Goal: Information Seeking & Learning: Learn about a topic

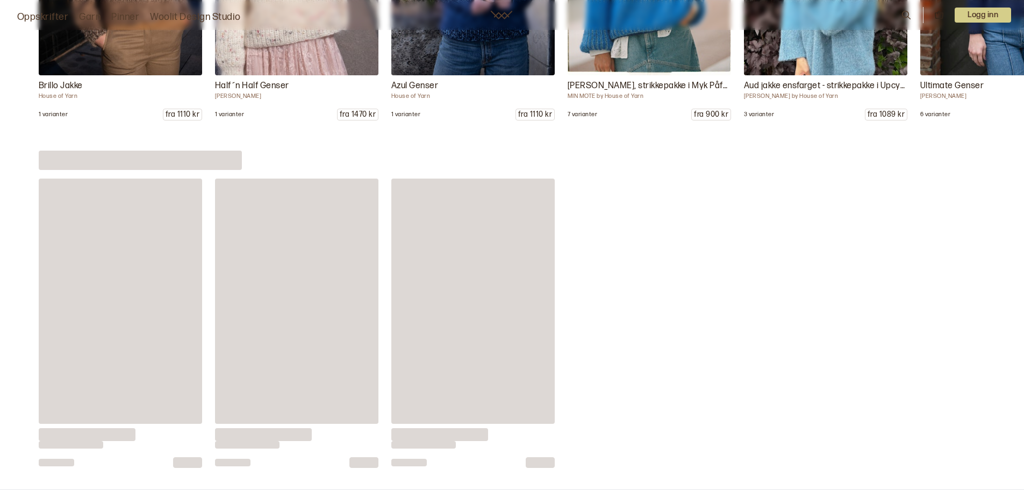
scroll to position [5670, 0]
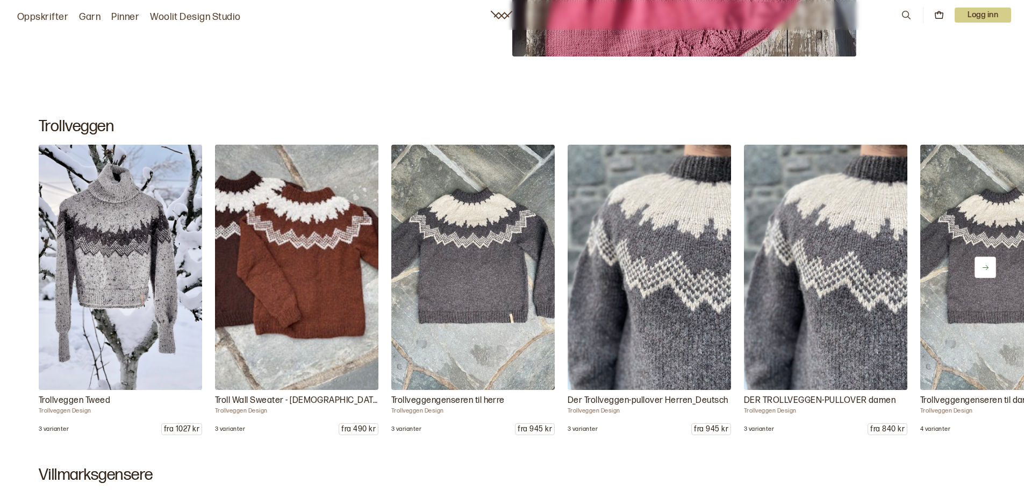
scroll to position [6020, 0]
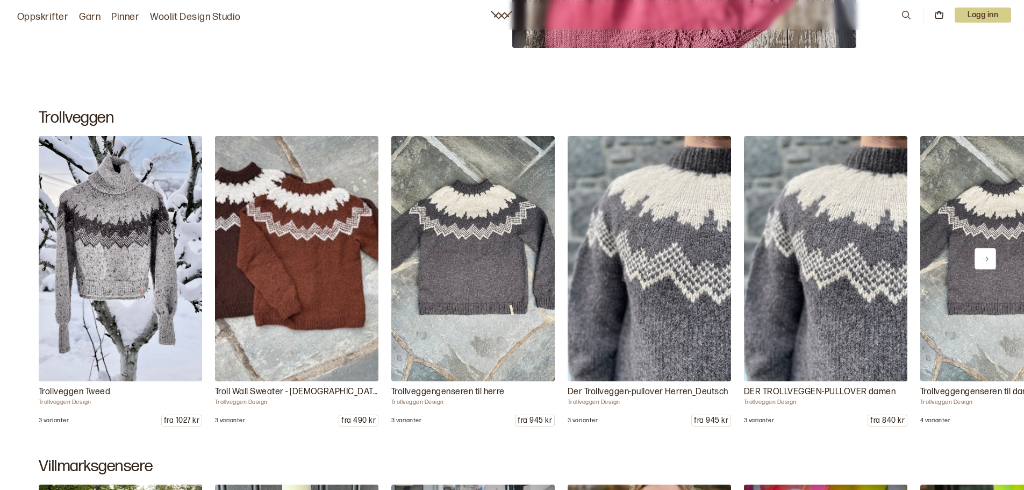
click at [991, 253] on button at bounding box center [984, 258] width 21 height 21
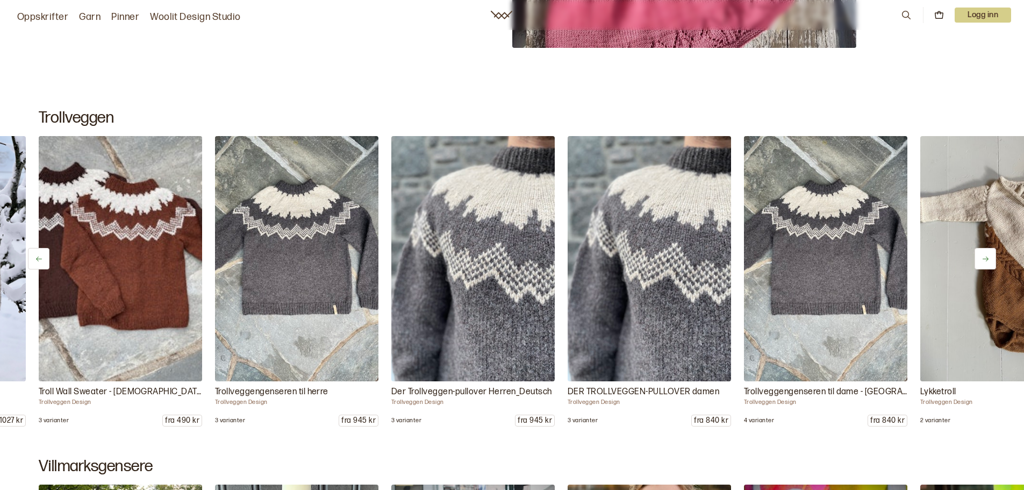
click at [991, 253] on button at bounding box center [984, 258] width 21 height 21
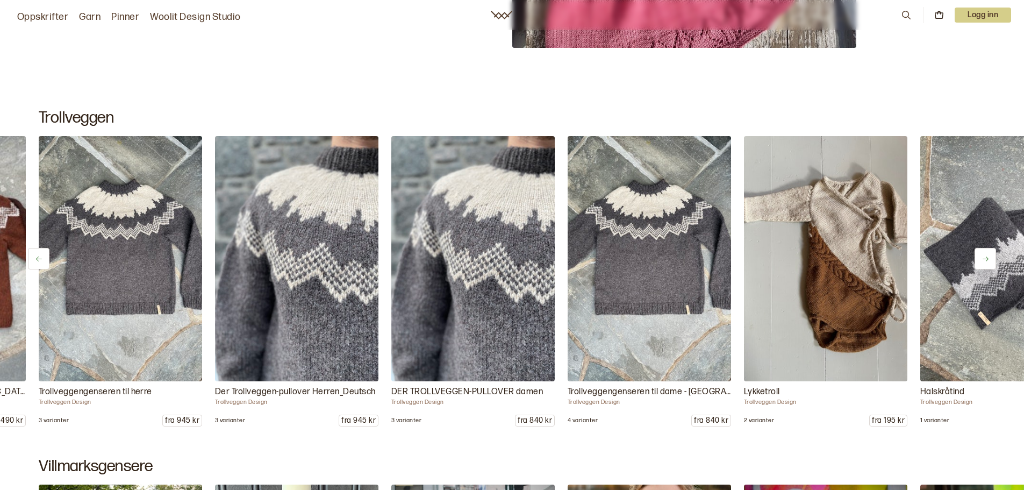
click at [991, 253] on button at bounding box center [984, 258] width 21 height 21
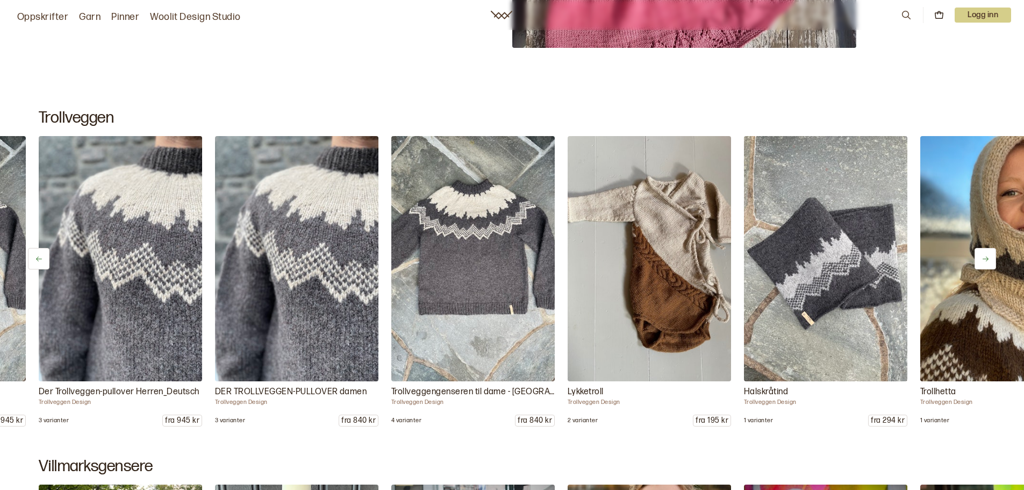
click at [991, 253] on button at bounding box center [984, 258] width 21 height 21
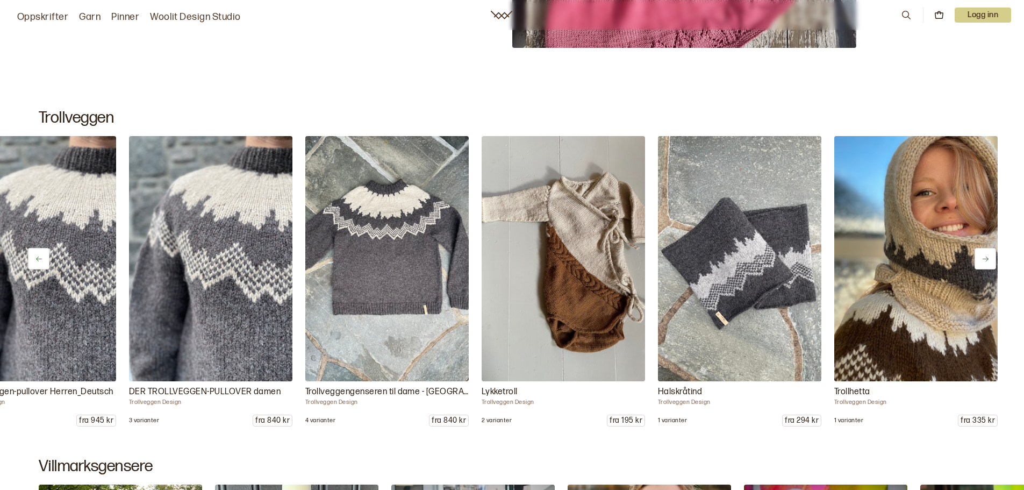
scroll to position [0, 627]
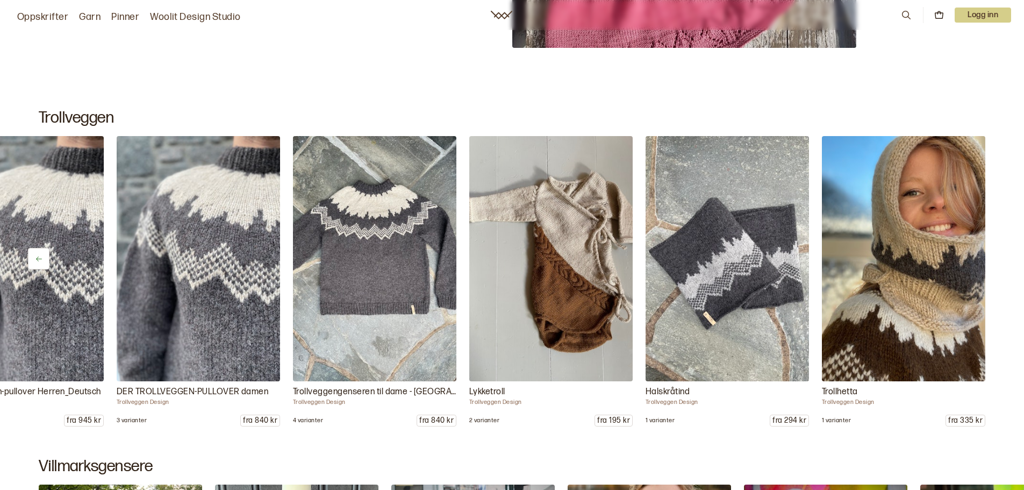
click at [991, 253] on div "Trollveggen Tweed Trollveggen Design 3 varianter fra 1027 kr Troll Wall Sweater…" at bounding box center [512, 281] width 1024 height 290
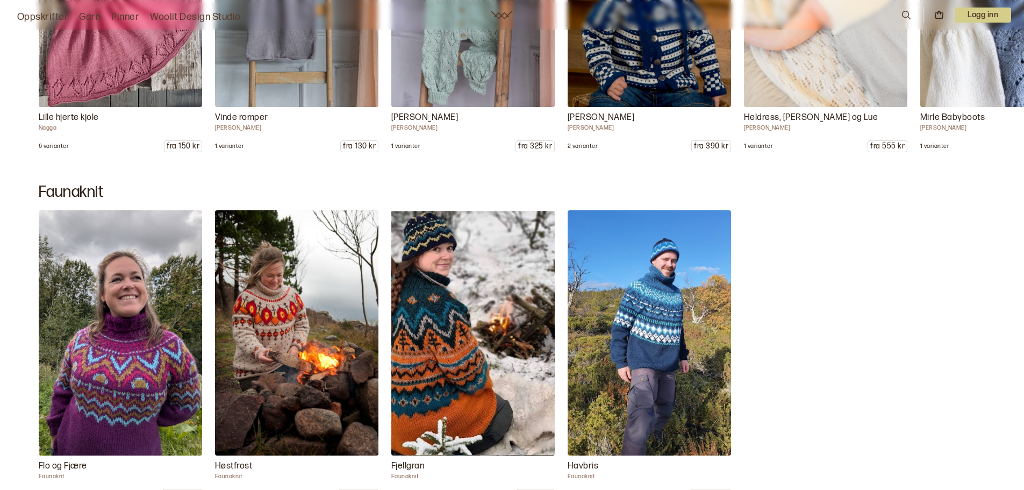
scroll to position [9499, 0]
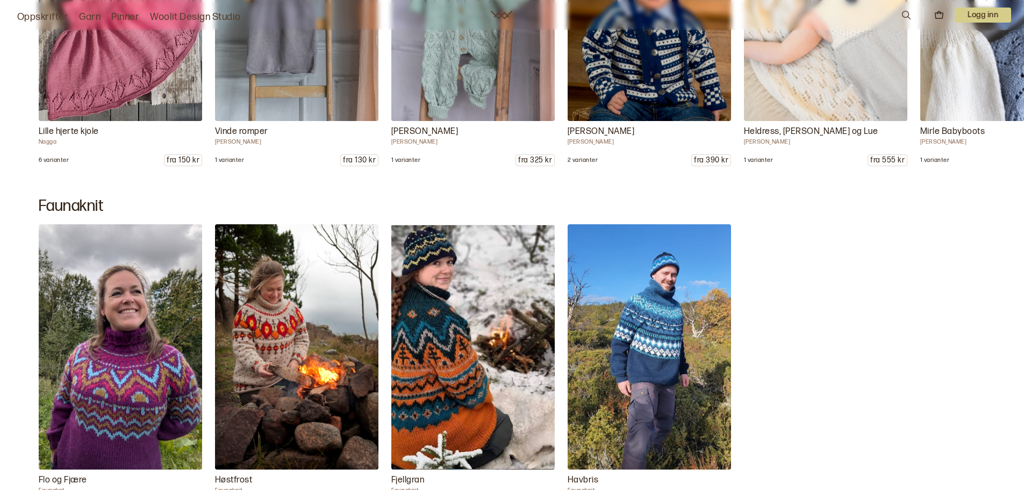
click at [906, 12] on icon at bounding box center [906, 15] width 9 height 9
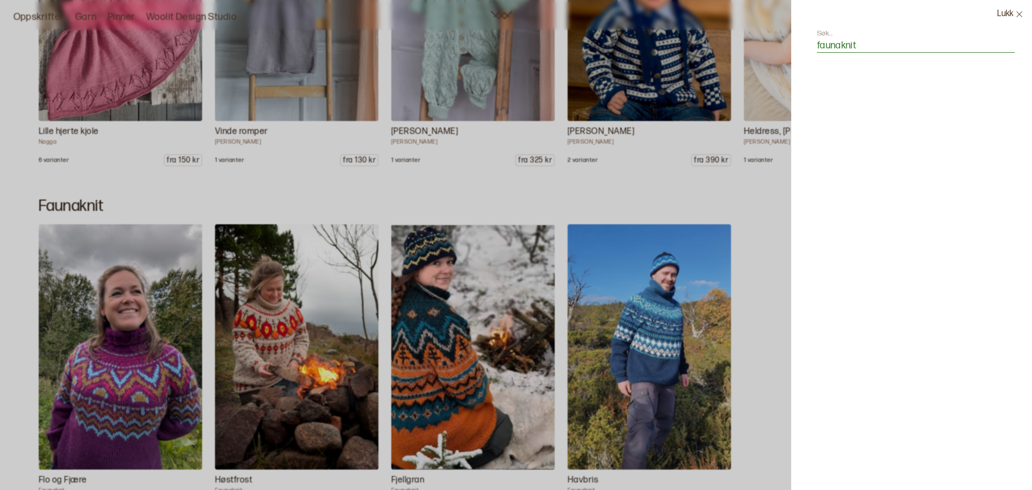
type input "faunaknit"
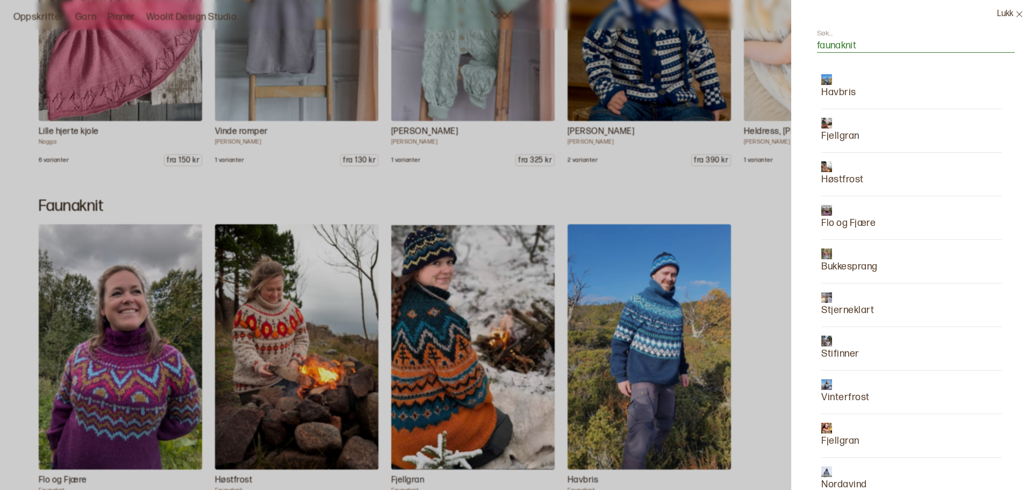
click at [31, 16] on div at bounding box center [516, 245] width 1032 height 490
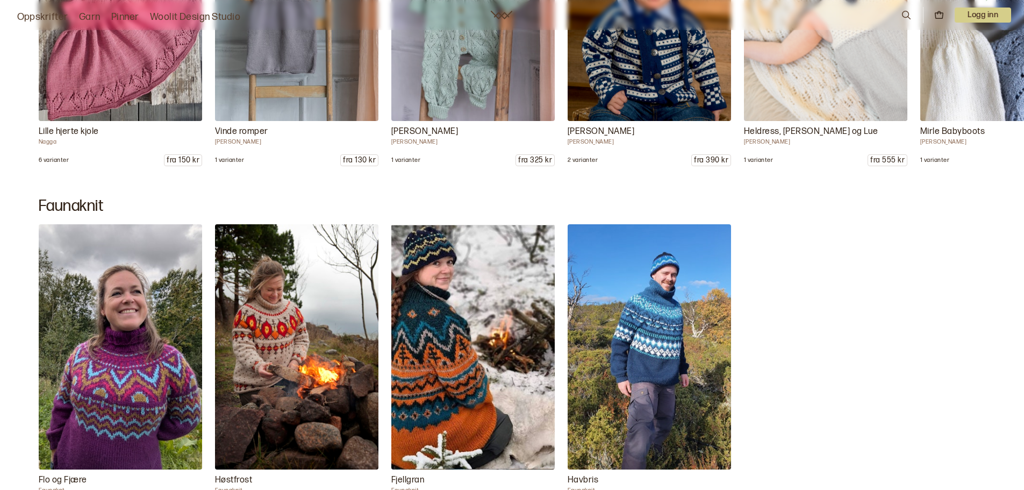
scroll to position [0, 619]
click at [193, 13] on link "Woolit Design Studio" at bounding box center [195, 17] width 91 height 15
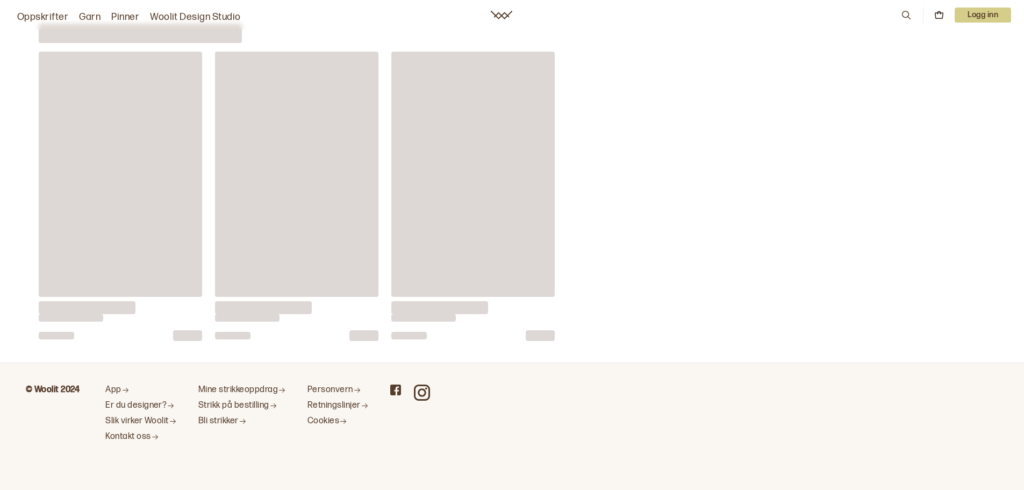
scroll to position [4191, 0]
click at [762, 54] on div at bounding box center [512, 196] width 1024 height 289
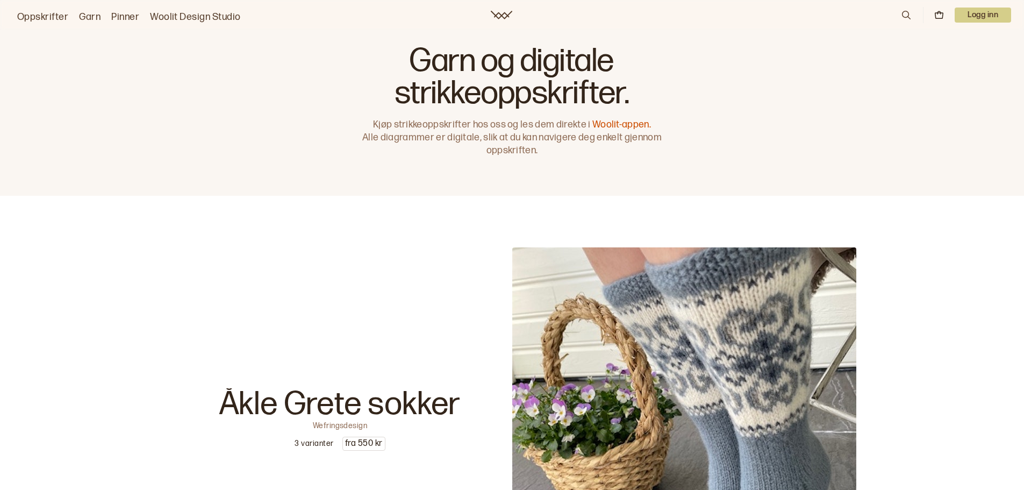
scroll to position [2540, 0]
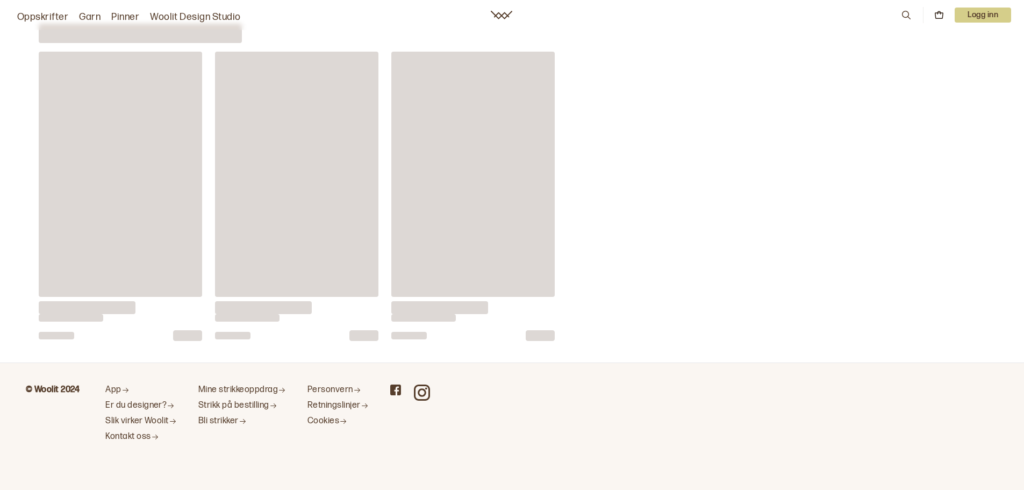
click at [34, 20] on link "Oppskrifter" at bounding box center [42, 17] width 51 height 15
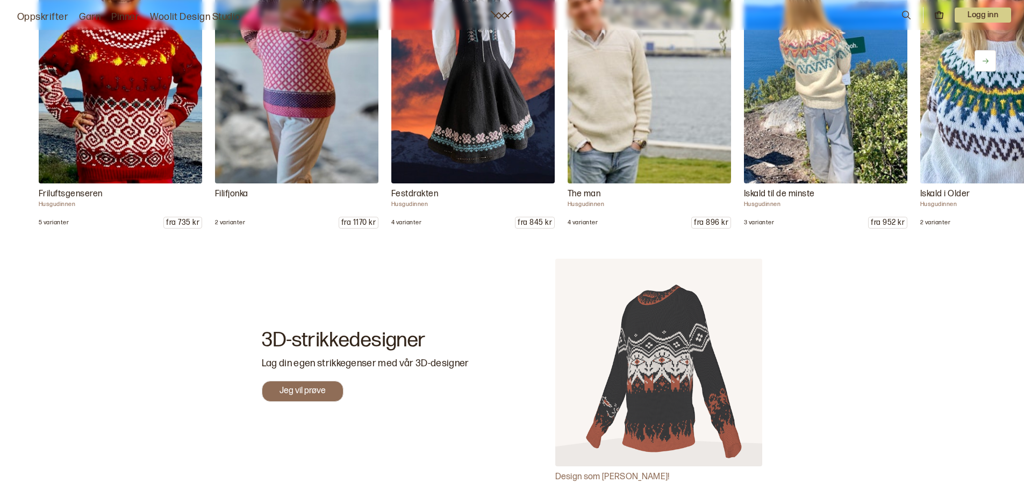
scroll to position [10630, 0]
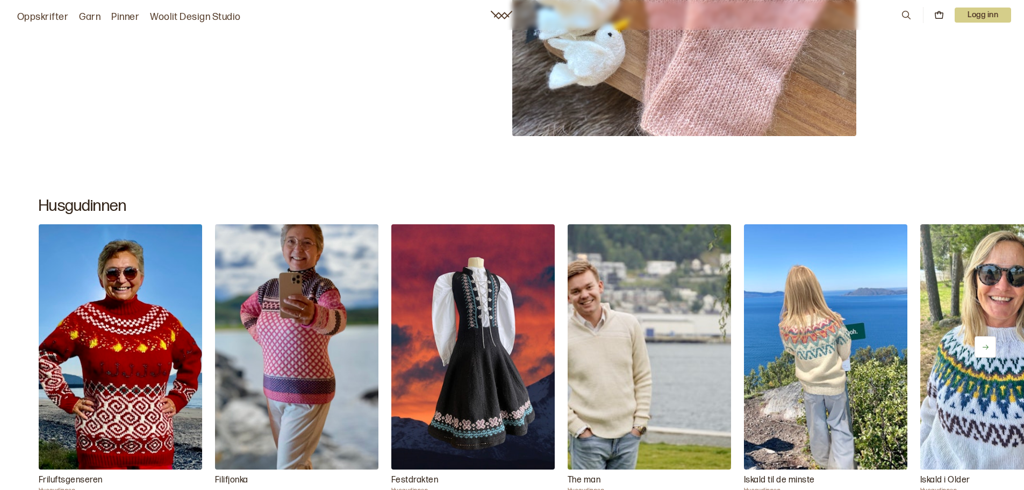
click at [988, 346] on icon at bounding box center [985, 347] width 8 height 8
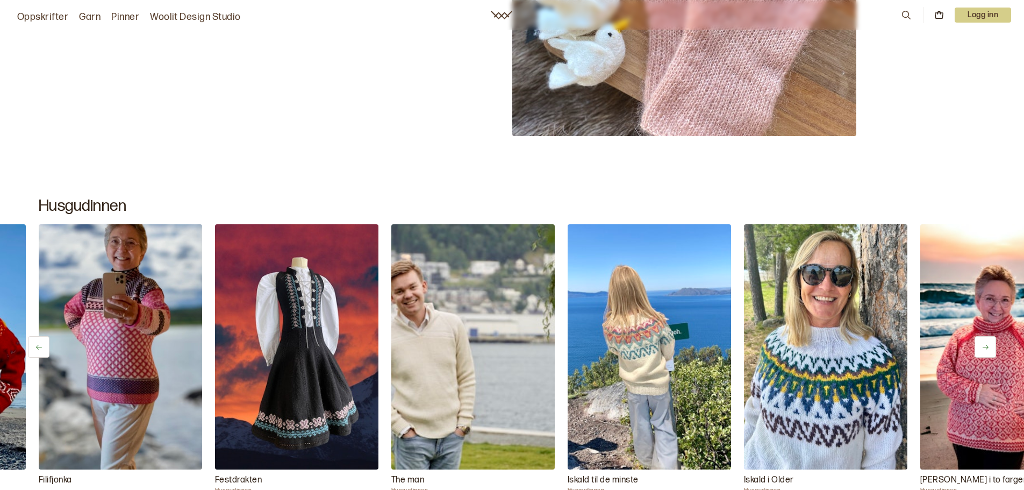
click at [988, 346] on icon at bounding box center [985, 347] width 8 height 8
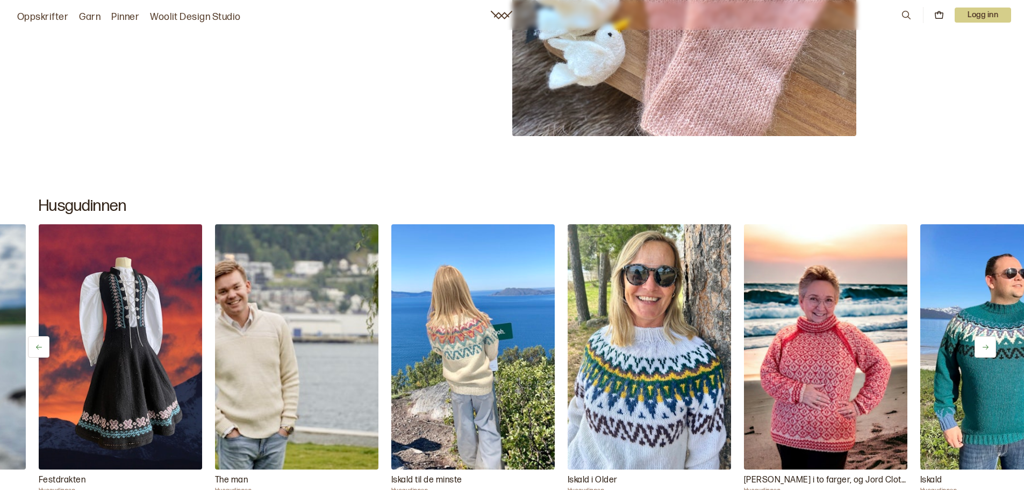
click at [988, 346] on icon at bounding box center [985, 347] width 8 height 8
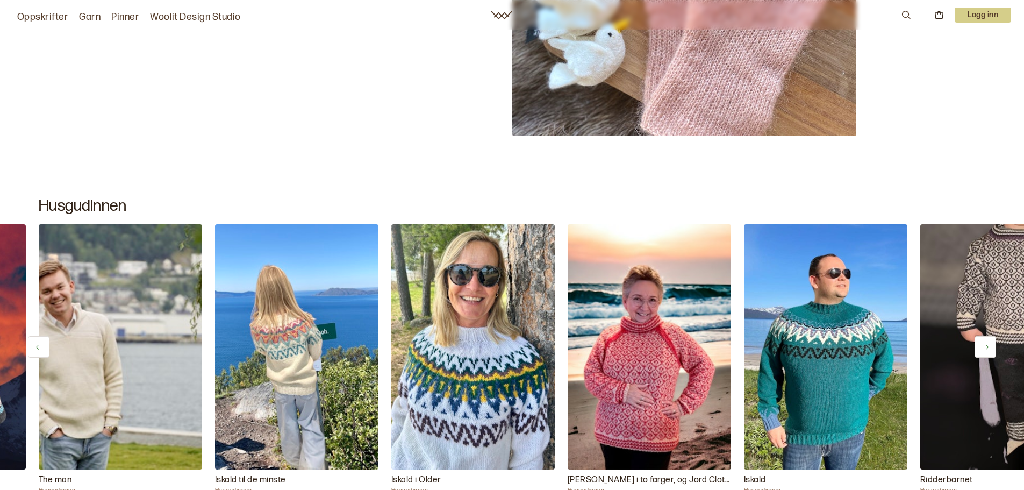
click at [988, 346] on icon at bounding box center [985, 347] width 8 height 8
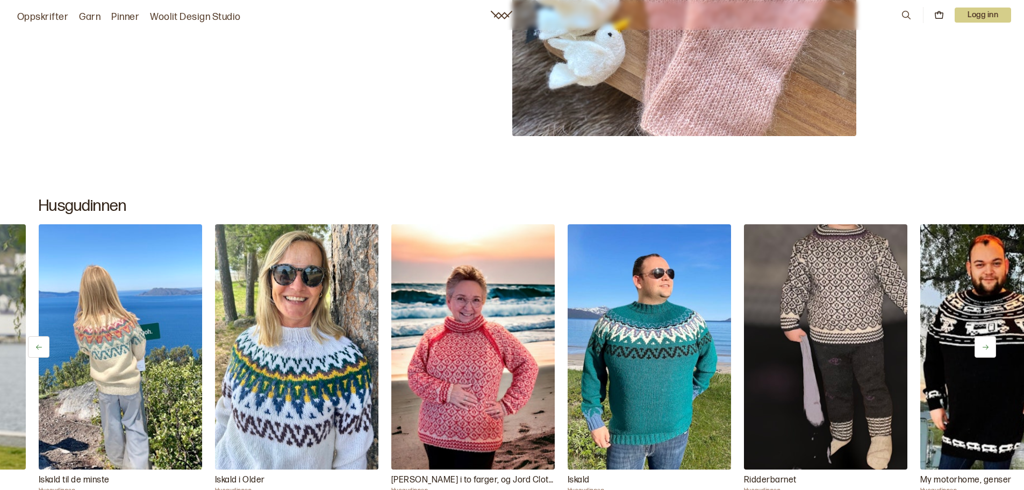
click at [988, 346] on icon at bounding box center [985, 347] width 8 height 8
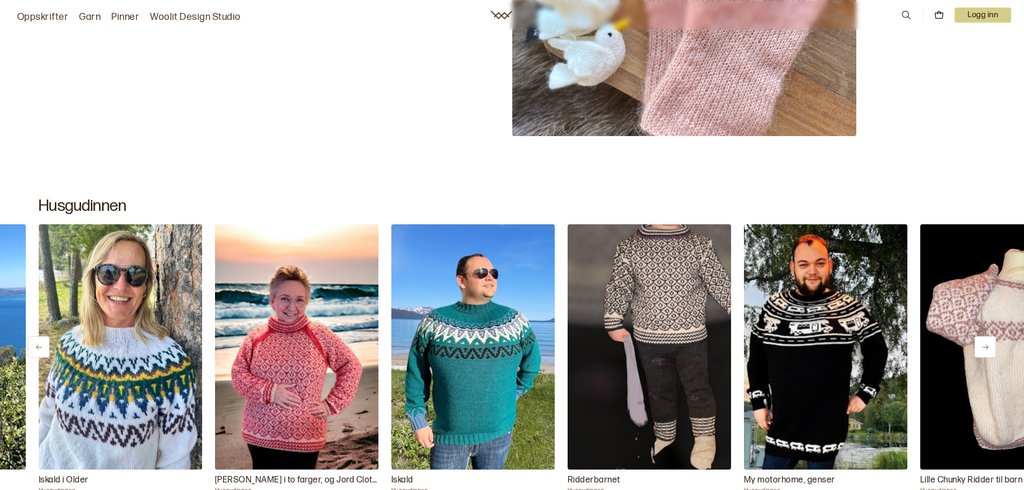
click at [988, 346] on icon at bounding box center [985, 347] width 8 height 8
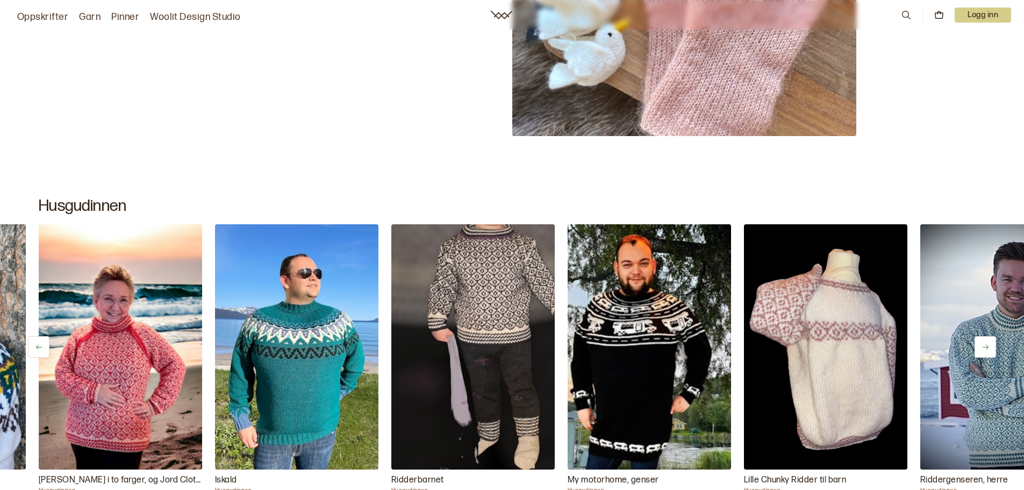
click at [988, 346] on icon at bounding box center [985, 347] width 8 height 8
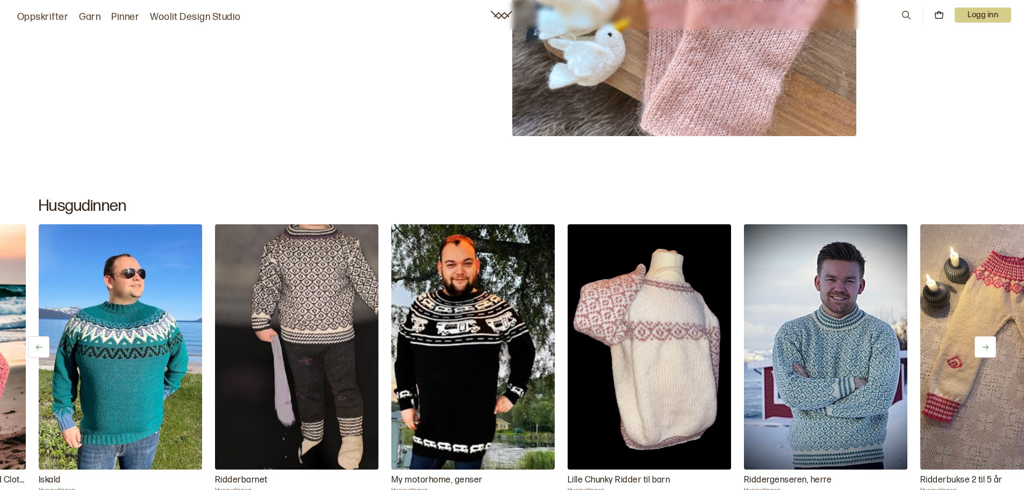
click at [988, 346] on icon at bounding box center [985, 347] width 8 height 8
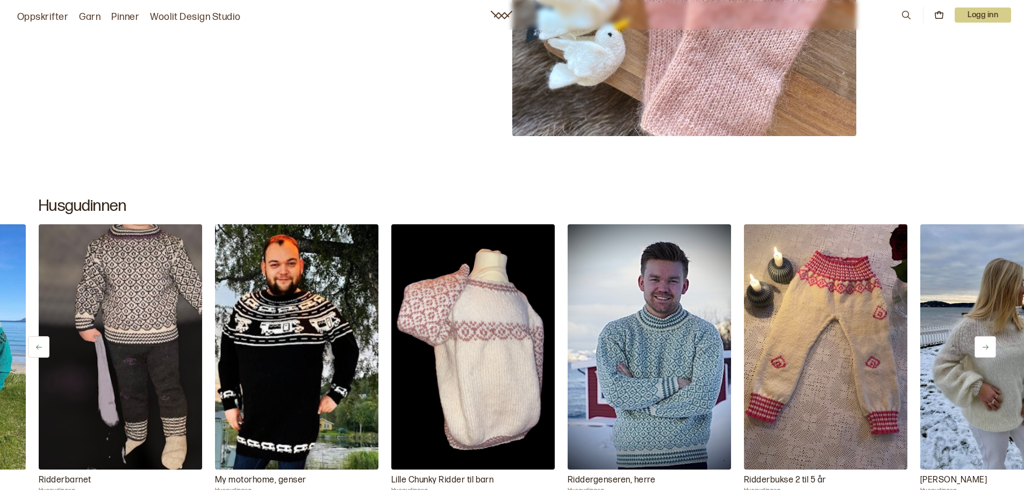
click at [988, 346] on icon at bounding box center [985, 347] width 8 height 8
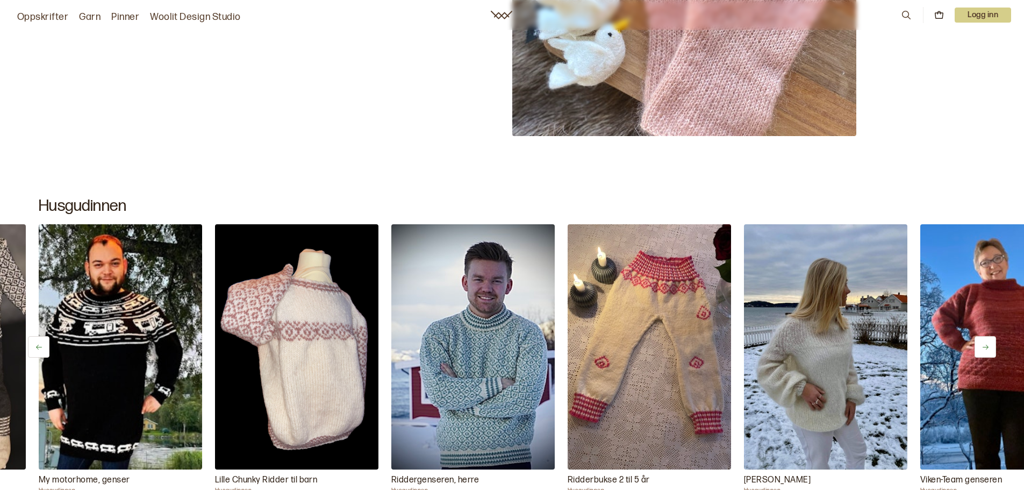
click at [988, 346] on icon at bounding box center [985, 347] width 8 height 8
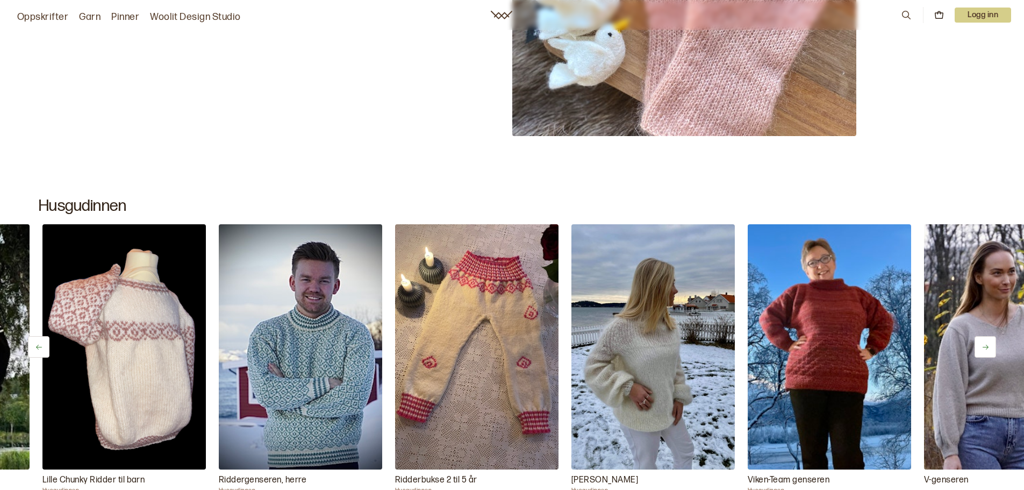
click at [988, 346] on icon at bounding box center [985, 347] width 8 height 8
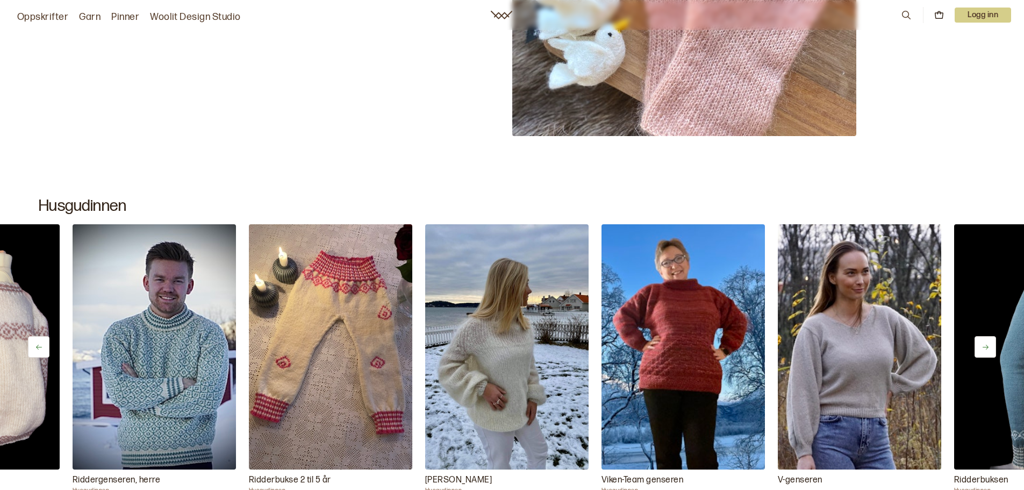
click at [988, 346] on icon at bounding box center [985, 347] width 8 height 8
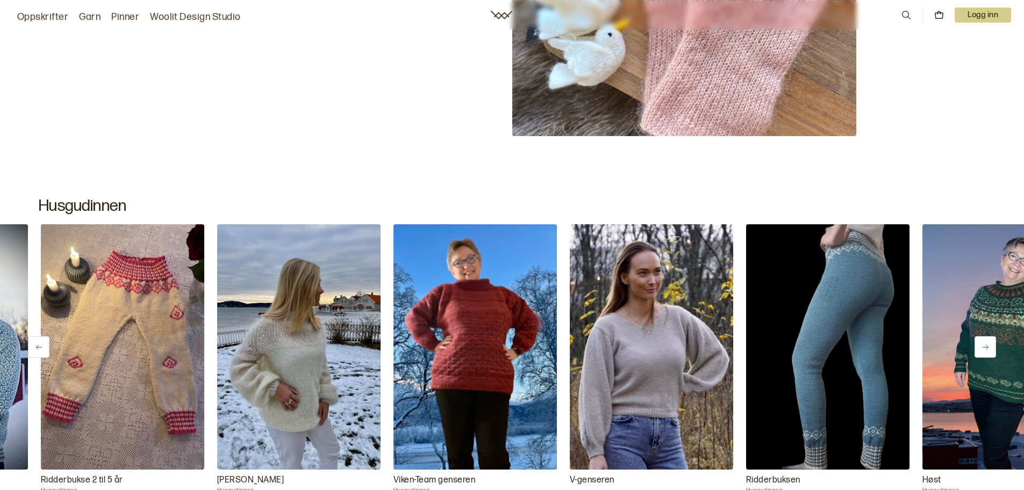
click at [988, 346] on icon at bounding box center [985, 347] width 8 height 8
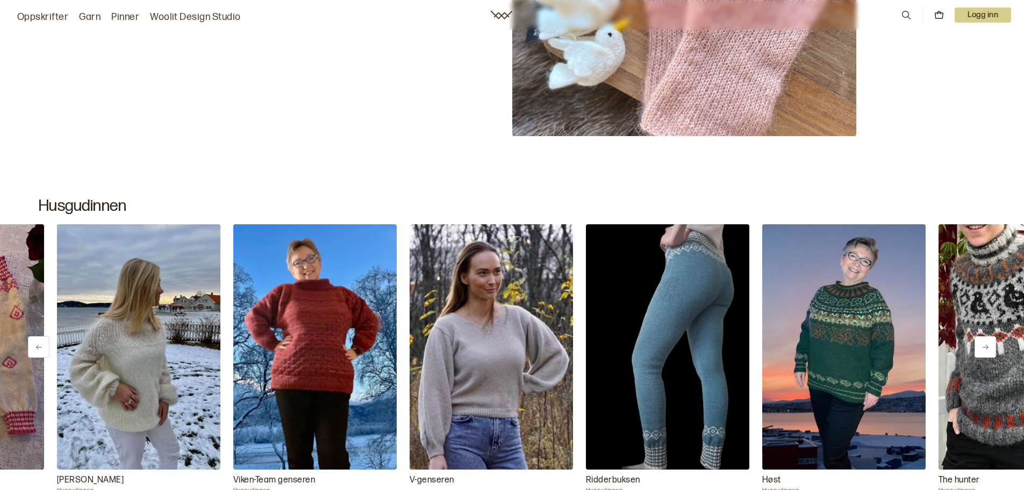
click at [988, 346] on icon at bounding box center [985, 347] width 8 height 8
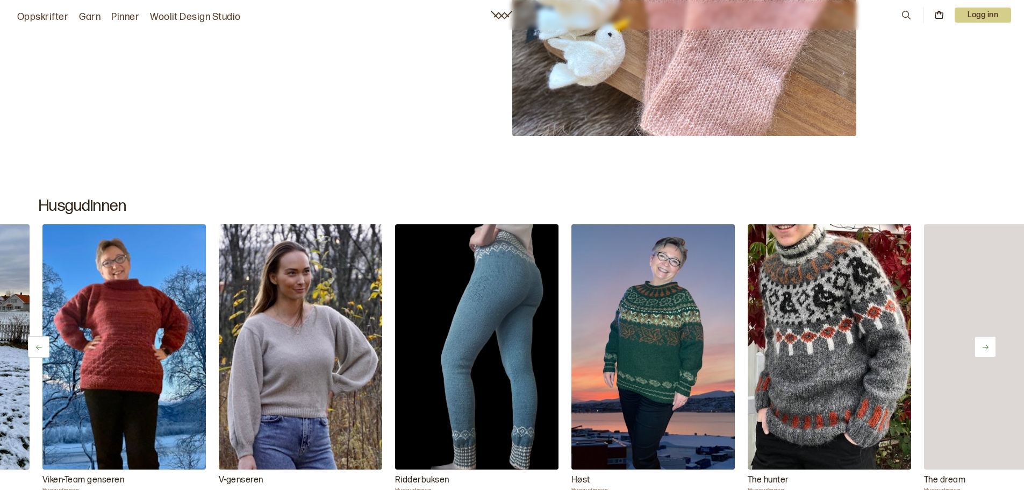
click at [988, 346] on icon at bounding box center [985, 347] width 8 height 8
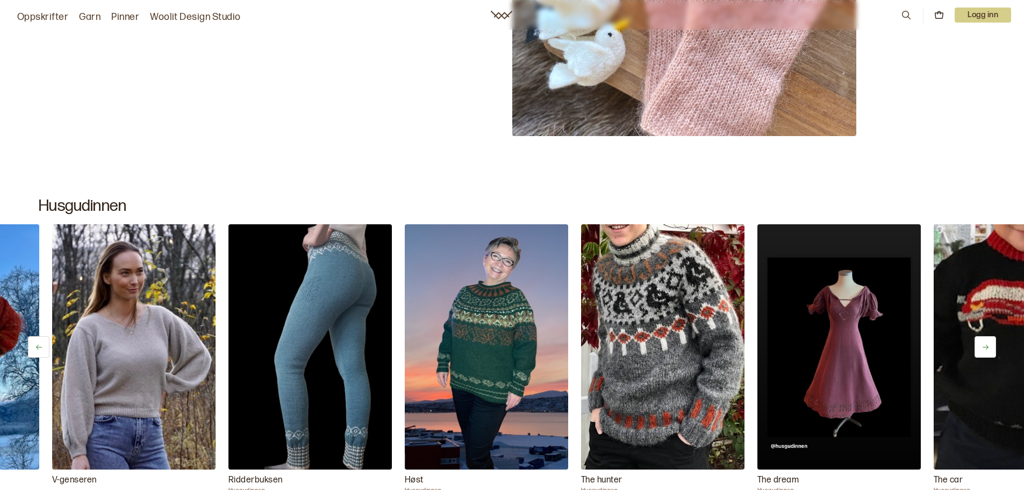
scroll to position [0, 2644]
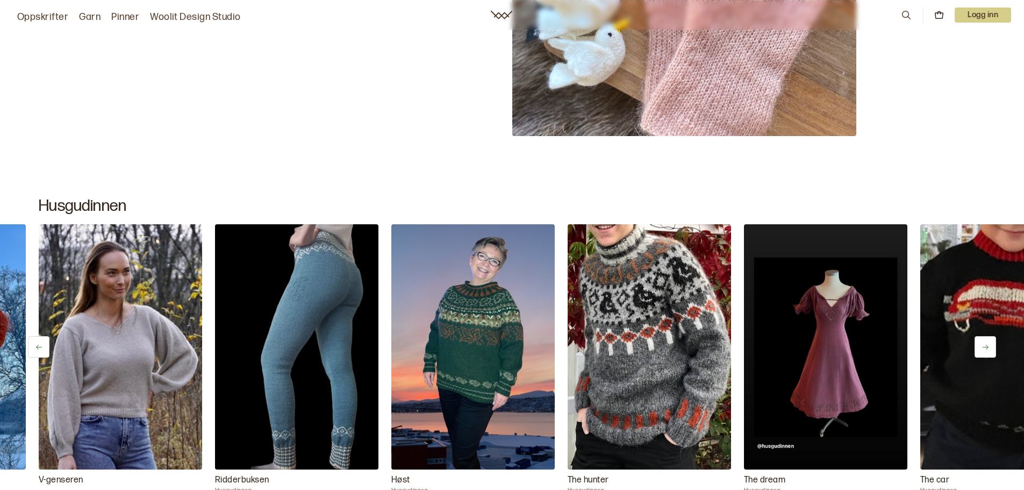
click at [988, 346] on icon at bounding box center [985, 347] width 8 height 8
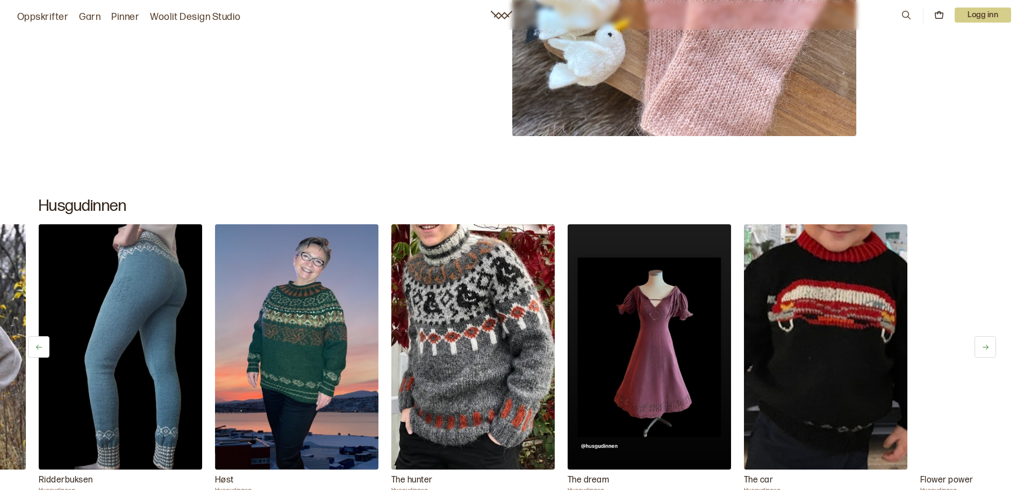
click at [988, 346] on icon at bounding box center [985, 347] width 8 height 8
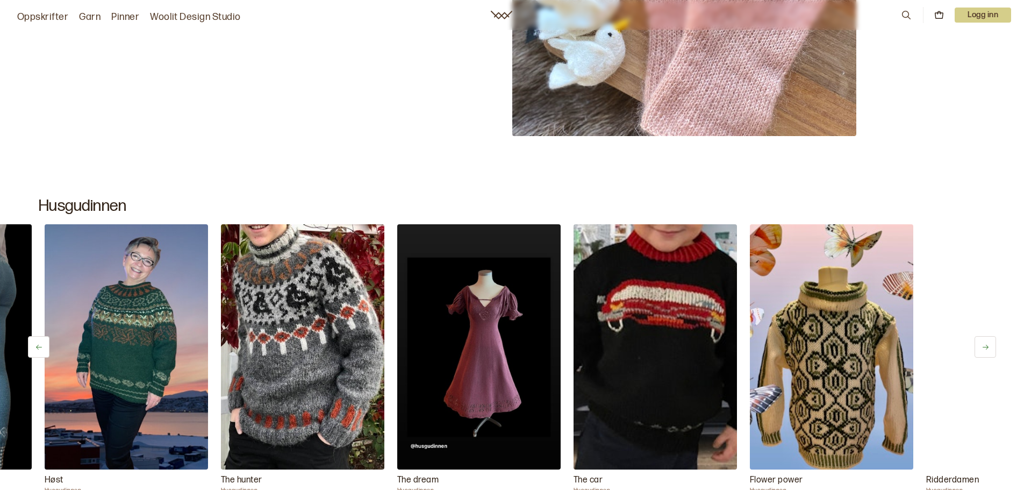
click at [988, 346] on icon at bounding box center [985, 347] width 8 height 8
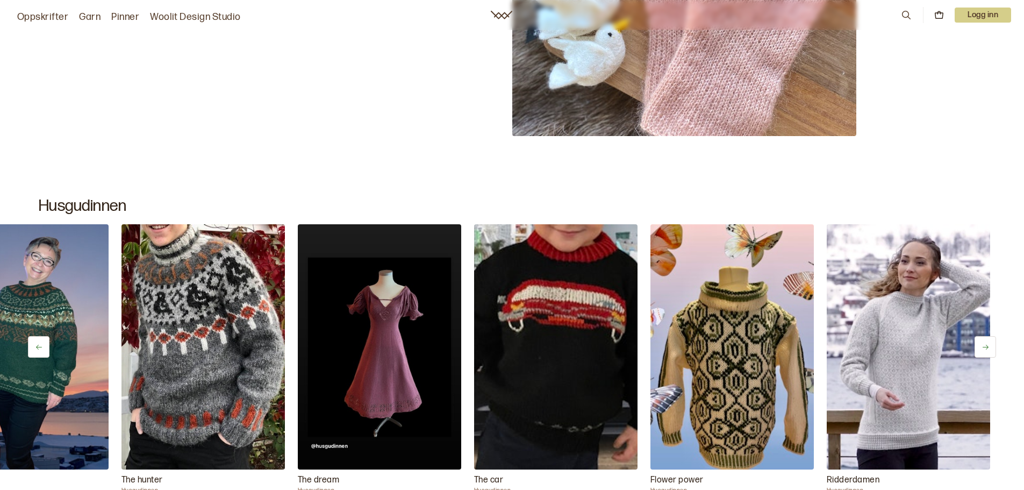
click at [988, 346] on icon at bounding box center [985, 347] width 8 height 8
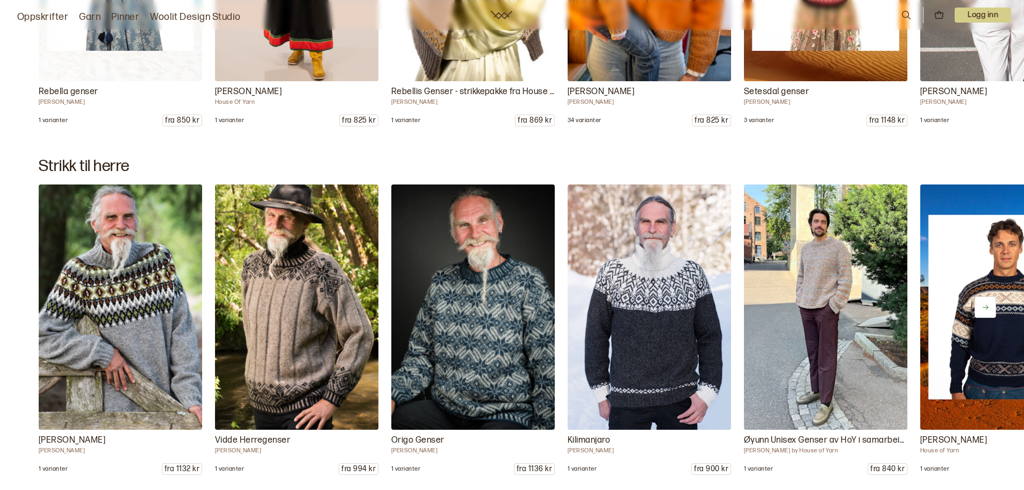
scroll to position [12768, 0]
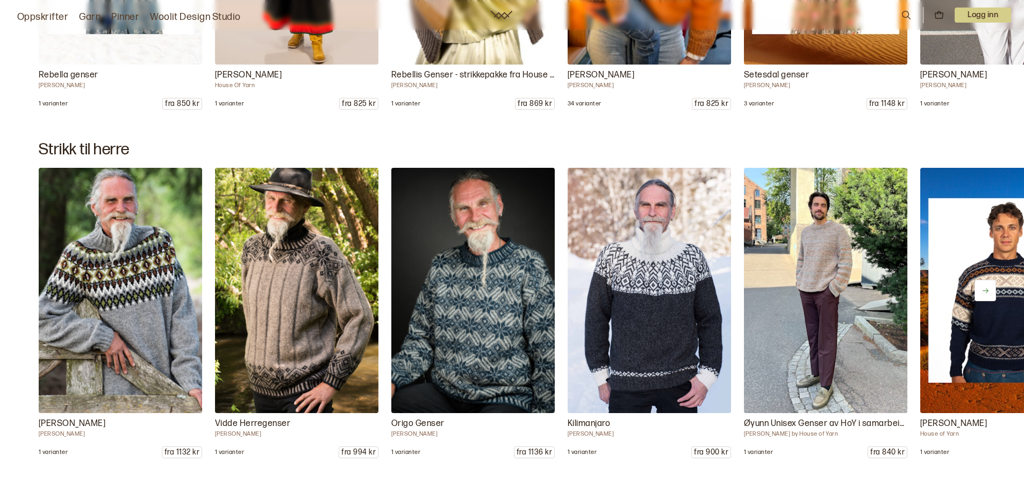
click at [989, 284] on button at bounding box center [984, 289] width 21 height 21
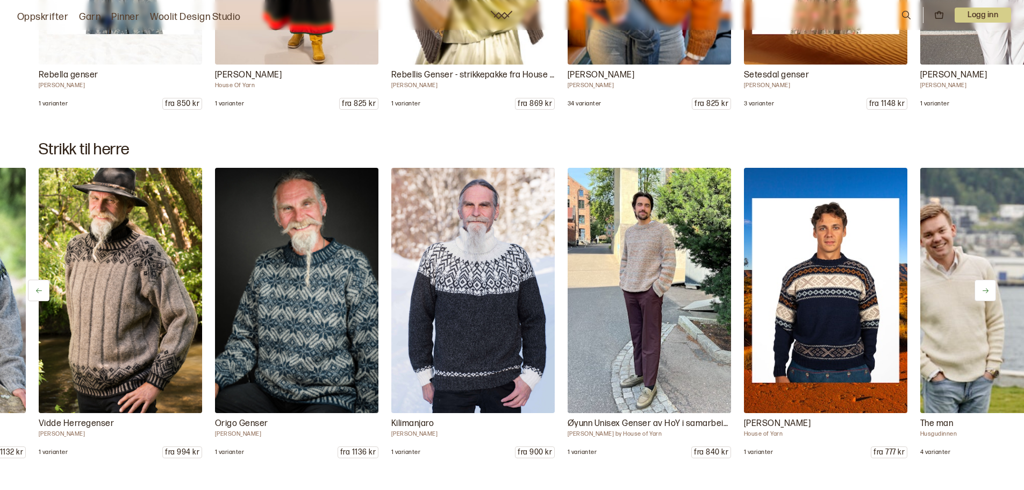
click at [989, 284] on button at bounding box center [984, 289] width 21 height 21
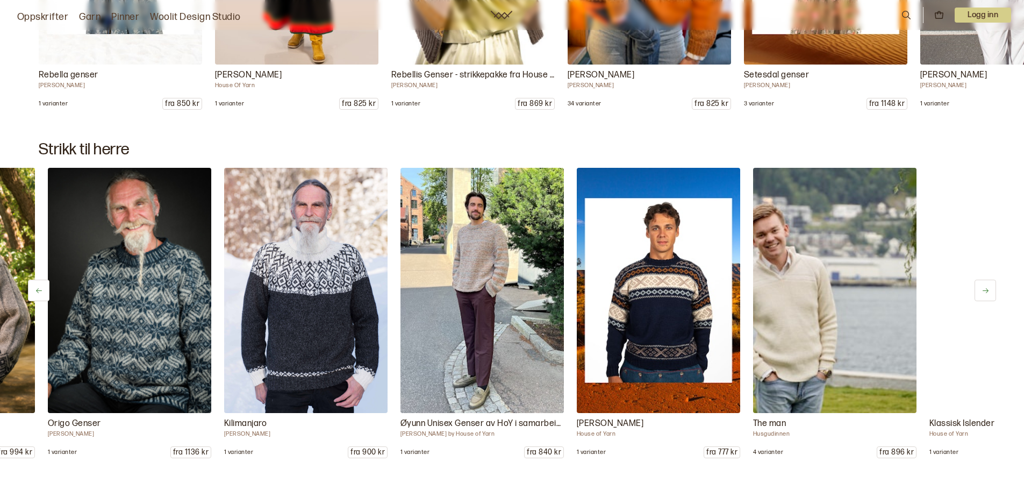
click at [989, 284] on button at bounding box center [984, 289] width 21 height 21
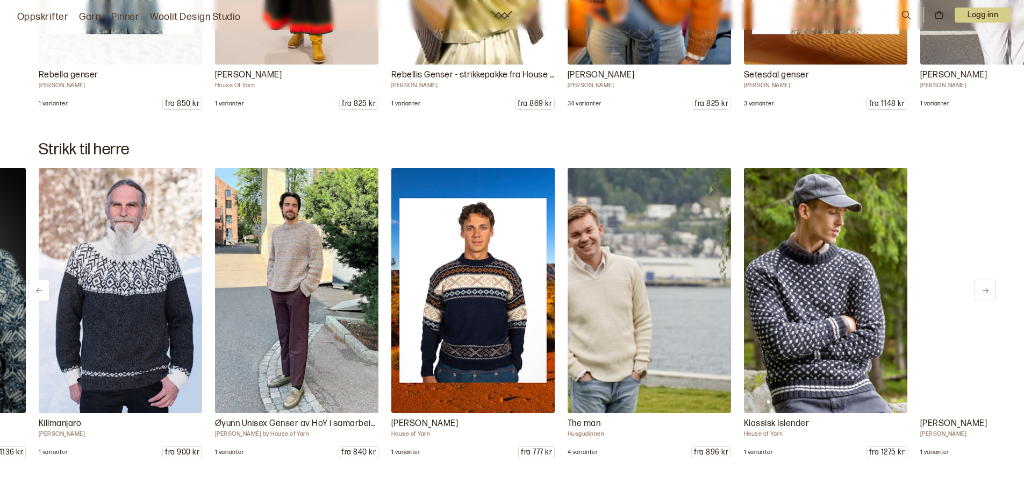
click at [989, 284] on button at bounding box center [984, 289] width 21 height 21
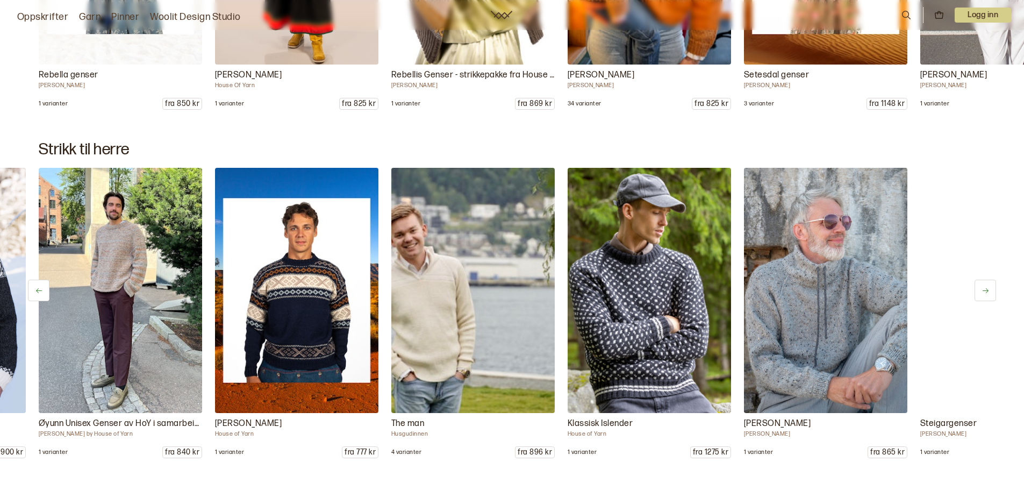
click at [989, 284] on button at bounding box center [984, 289] width 21 height 21
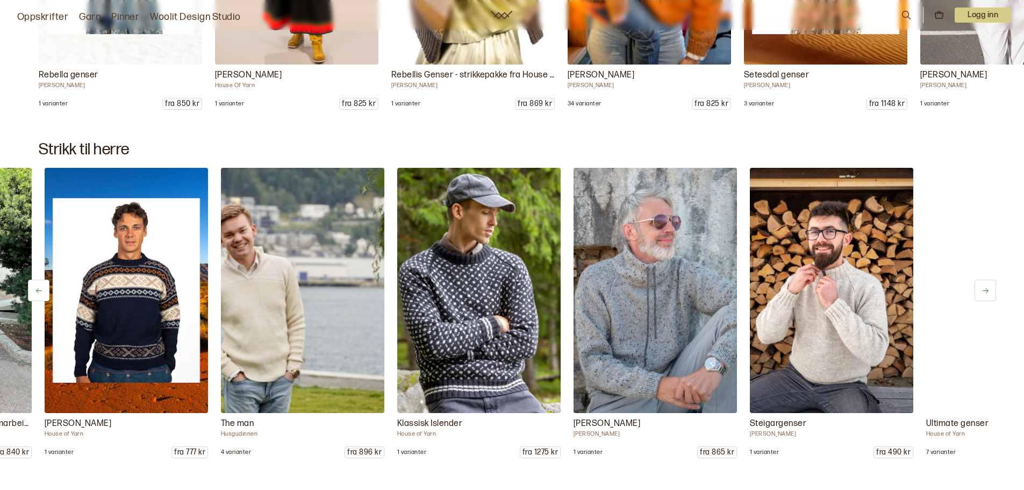
click at [989, 284] on button at bounding box center [984, 289] width 21 height 21
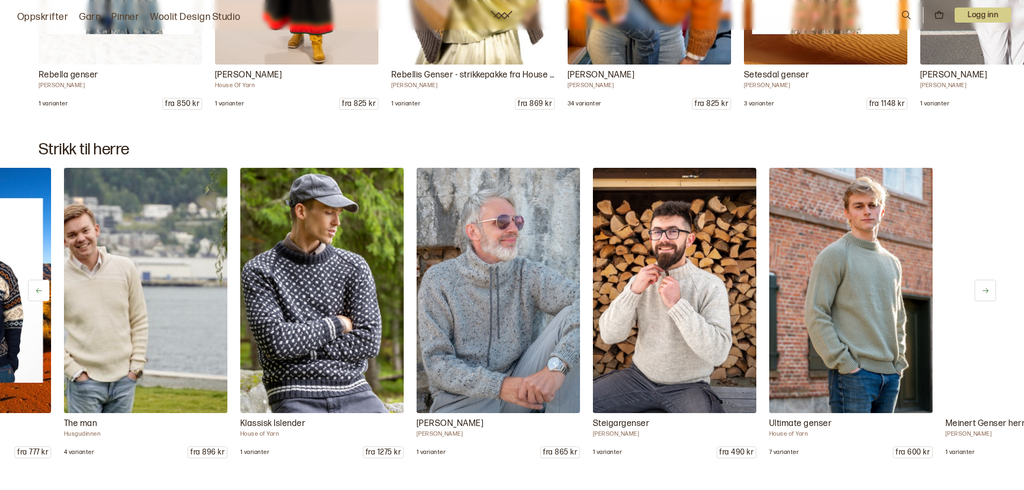
click at [989, 284] on button at bounding box center [984, 289] width 21 height 21
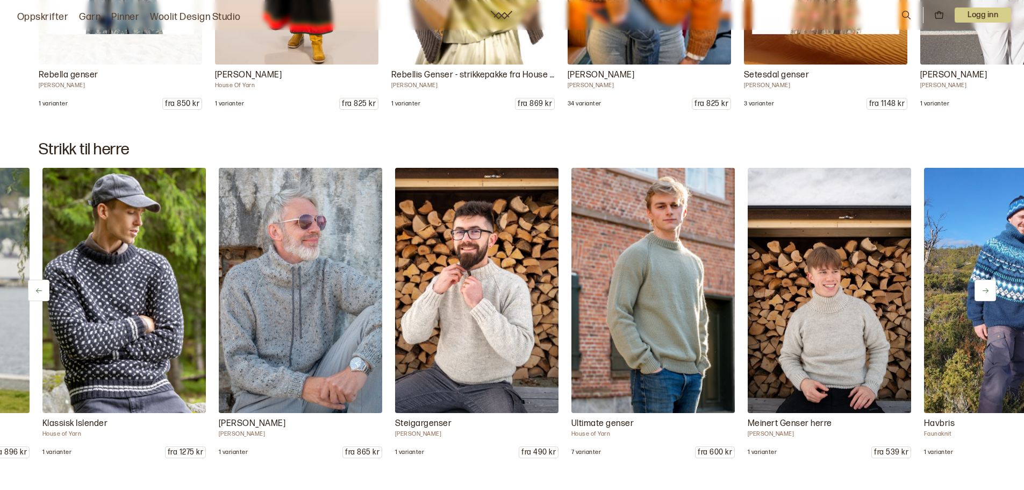
click at [989, 284] on button at bounding box center [984, 289] width 21 height 21
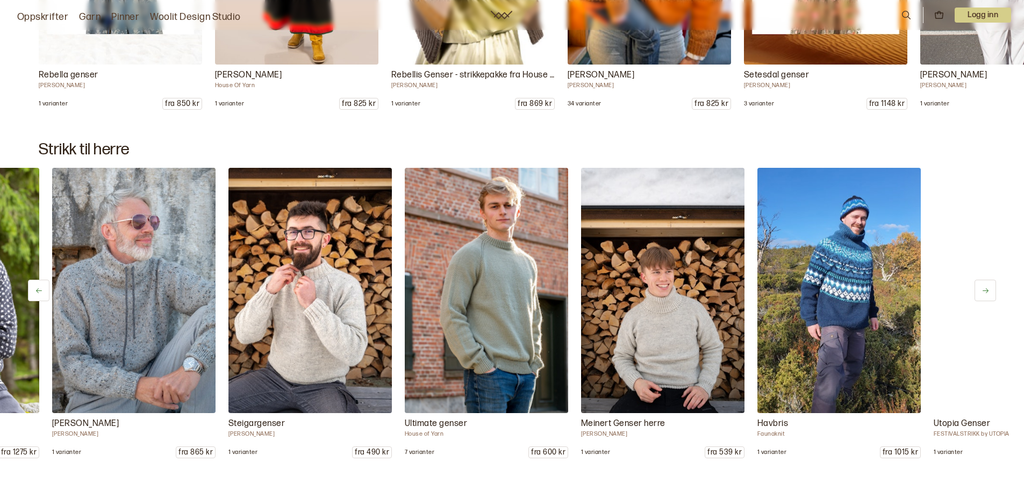
click at [989, 284] on button at bounding box center [984, 289] width 21 height 21
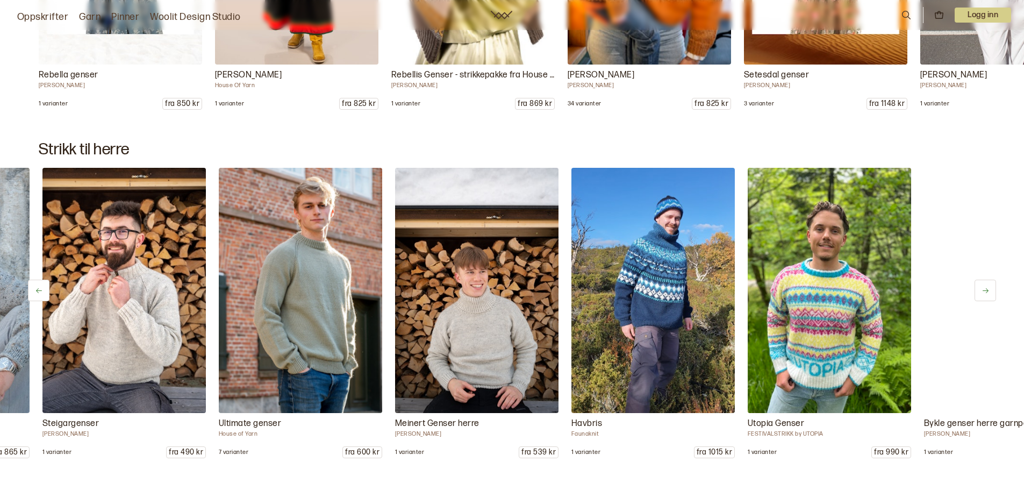
click at [989, 284] on button at bounding box center [984, 289] width 21 height 21
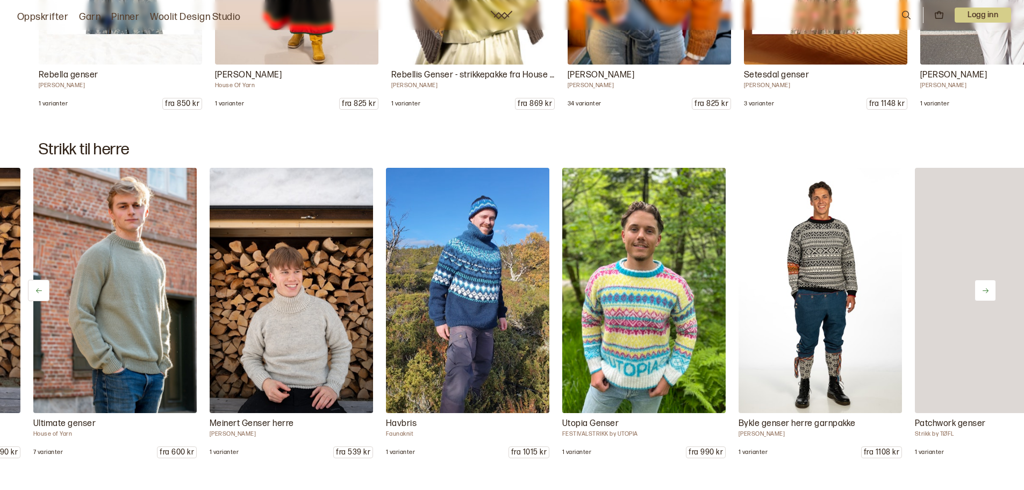
click at [989, 284] on button at bounding box center [984, 289] width 21 height 21
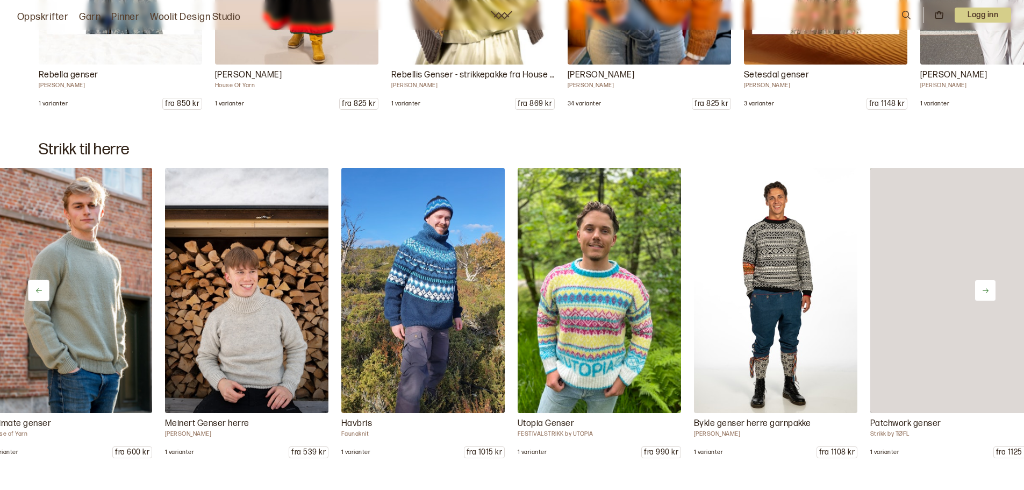
scroll to position [0, 1939]
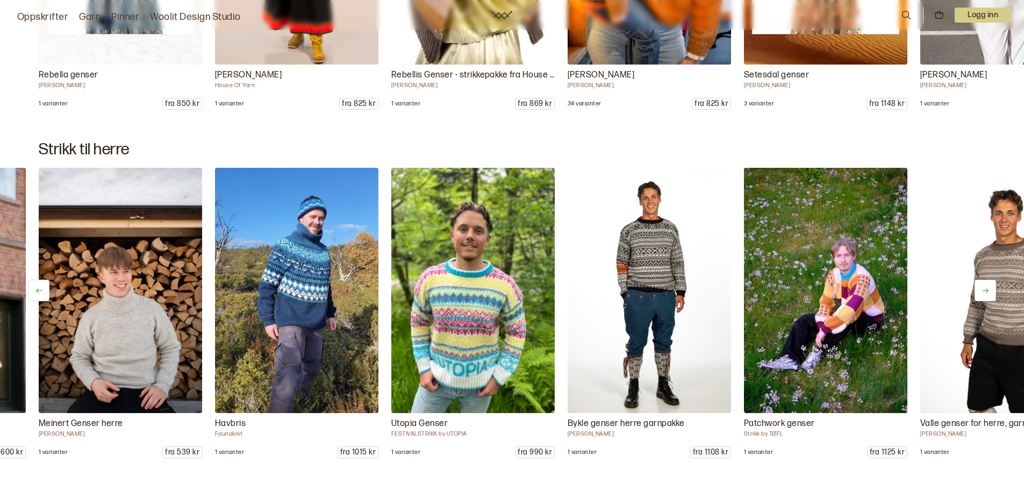
click at [989, 284] on button at bounding box center [984, 289] width 21 height 21
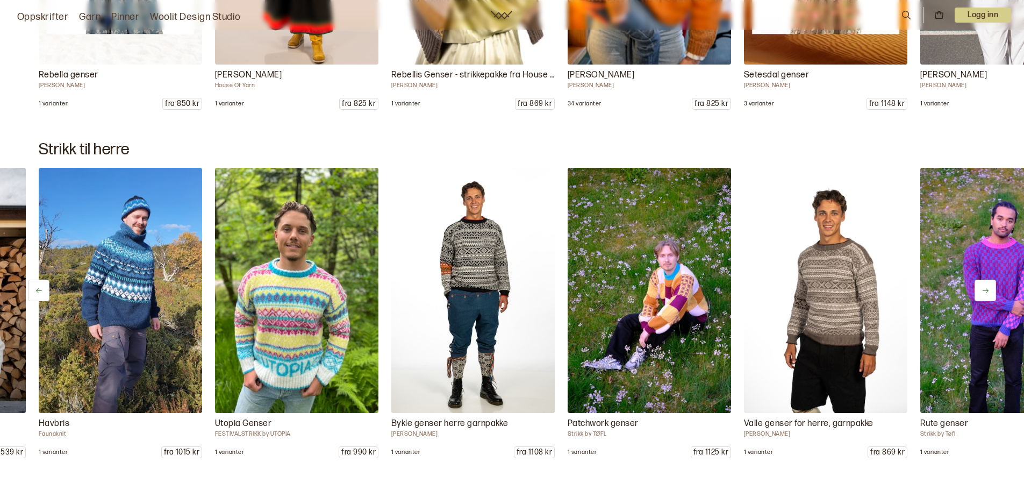
click at [989, 284] on button at bounding box center [984, 289] width 21 height 21
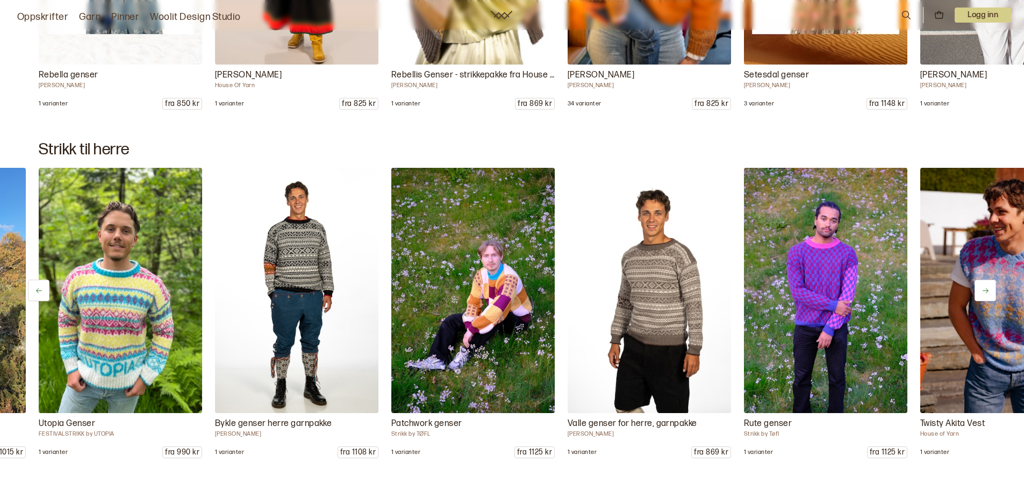
click at [989, 284] on button at bounding box center [984, 289] width 21 height 21
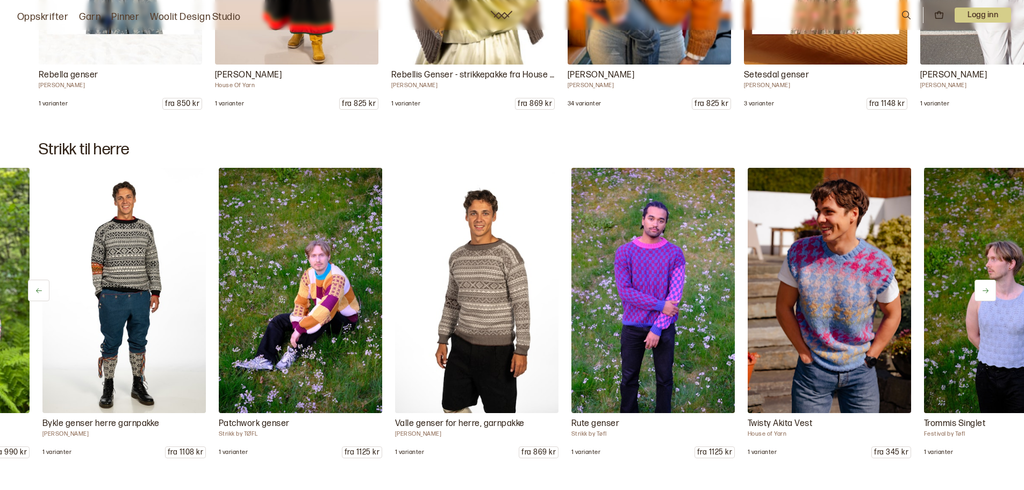
click at [989, 284] on button at bounding box center [984, 289] width 21 height 21
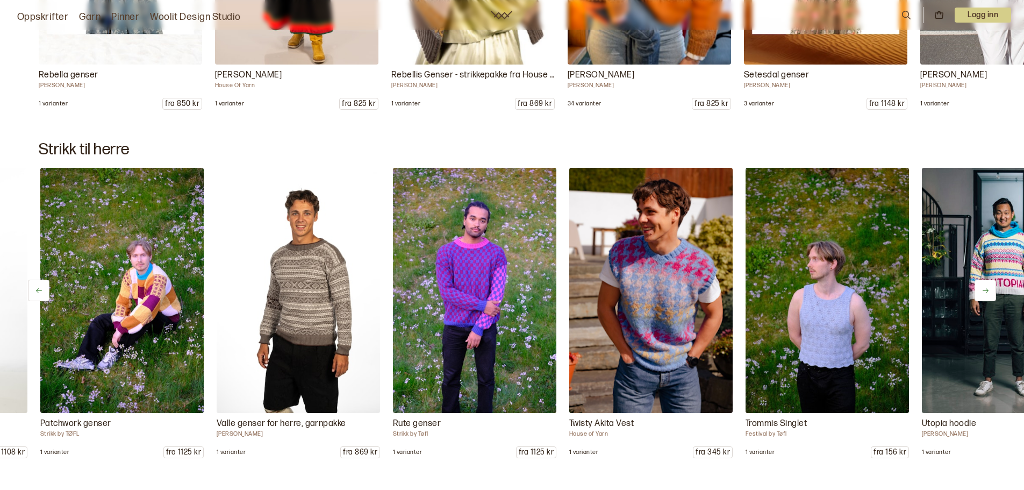
click at [989, 284] on button at bounding box center [984, 289] width 21 height 21
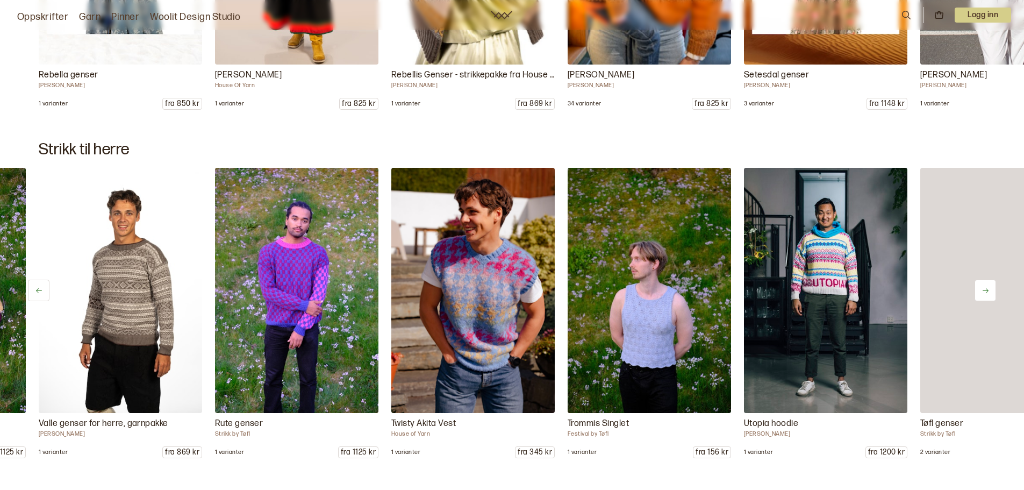
click at [989, 284] on button at bounding box center [984, 289] width 21 height 21
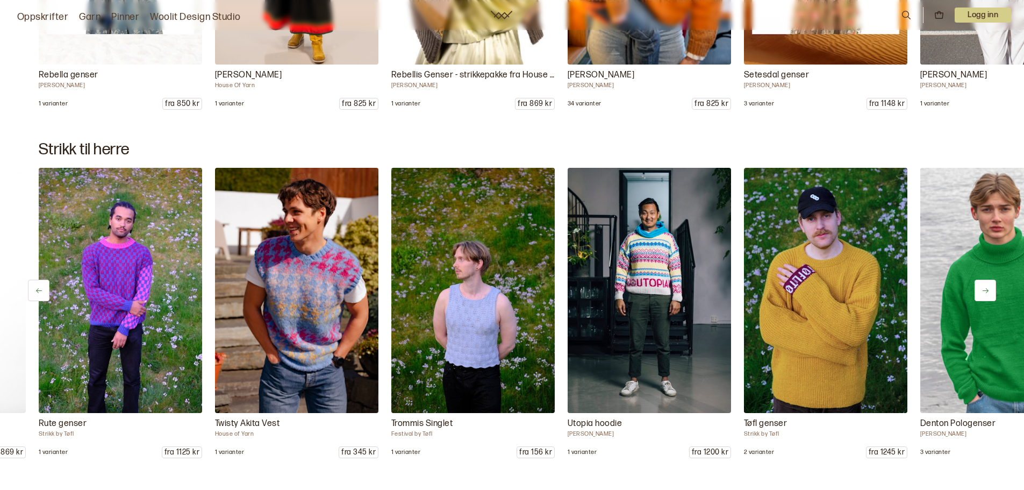
click at [989, 284] on button at bounding box center [984, 289] width 21 height 21
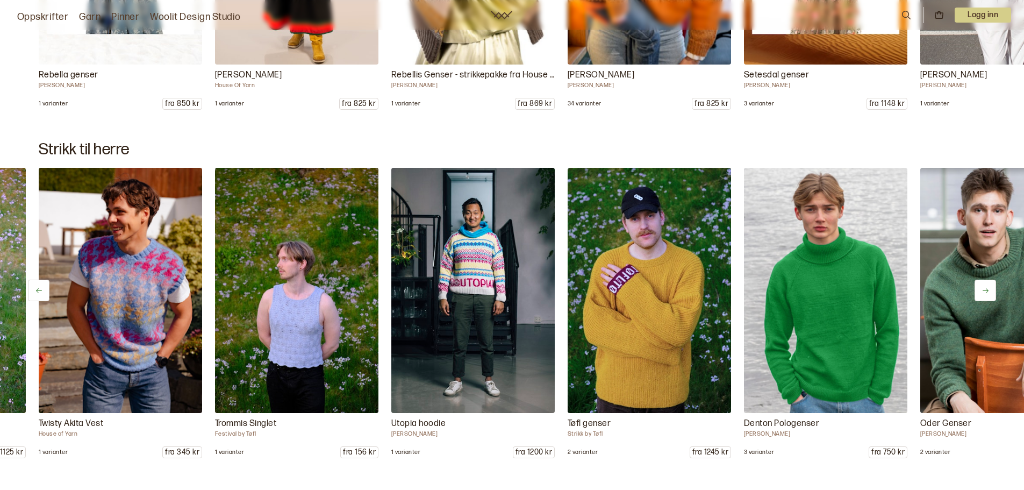
click at [989, 284] on button at bounding box center [984, 289] width 21 height 21
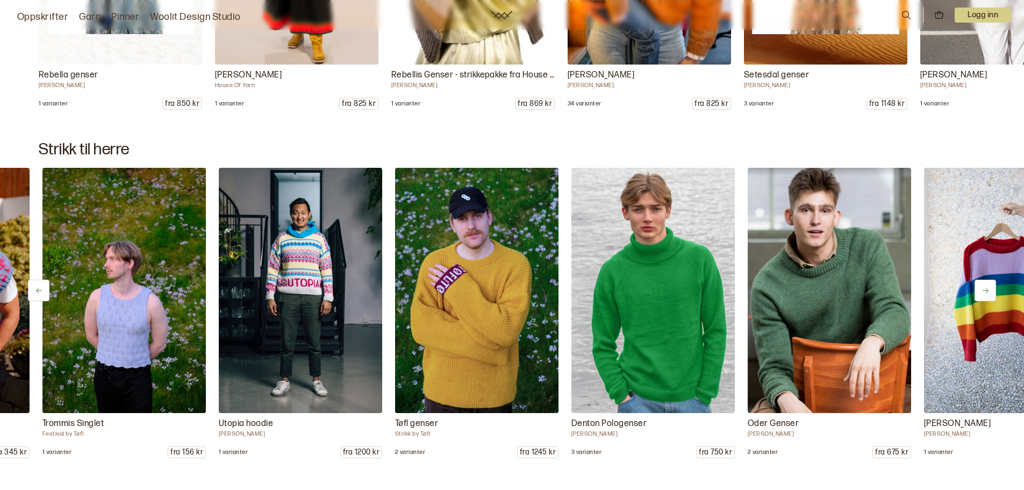
click at [989, 284] on button at bounding box center [984, 289] width 21 height 21
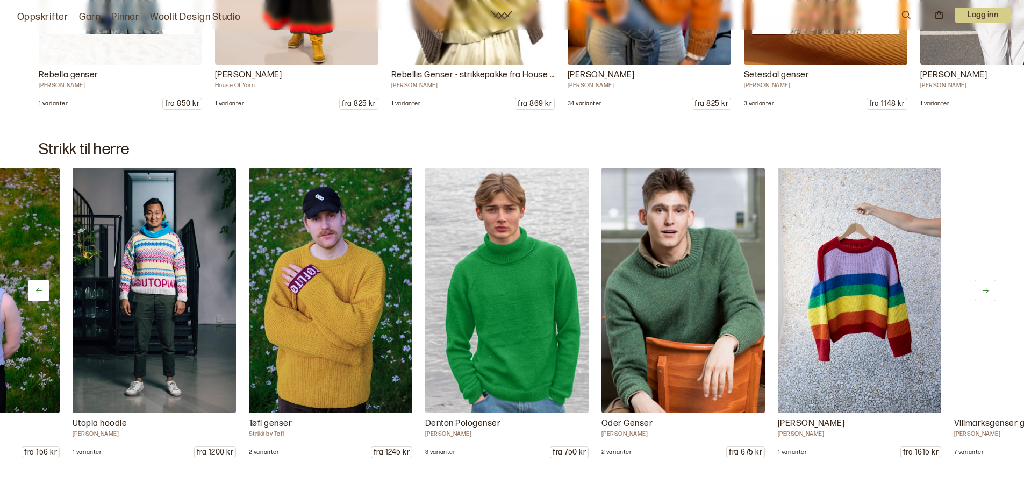
click at [989, 284] on button at bounding box center [984, 289] width 21 height 21
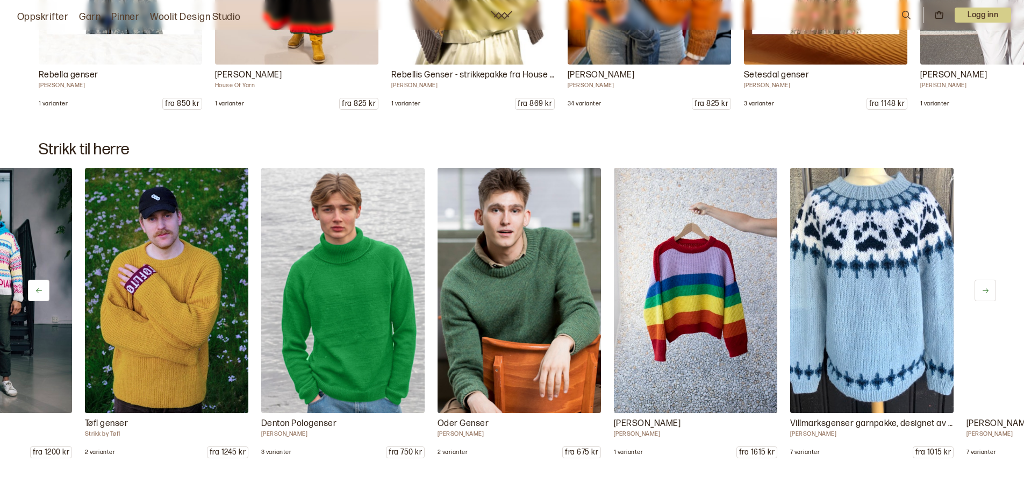
click at [989, 284] on button at bounding box center [984, 289] width 21 height 21
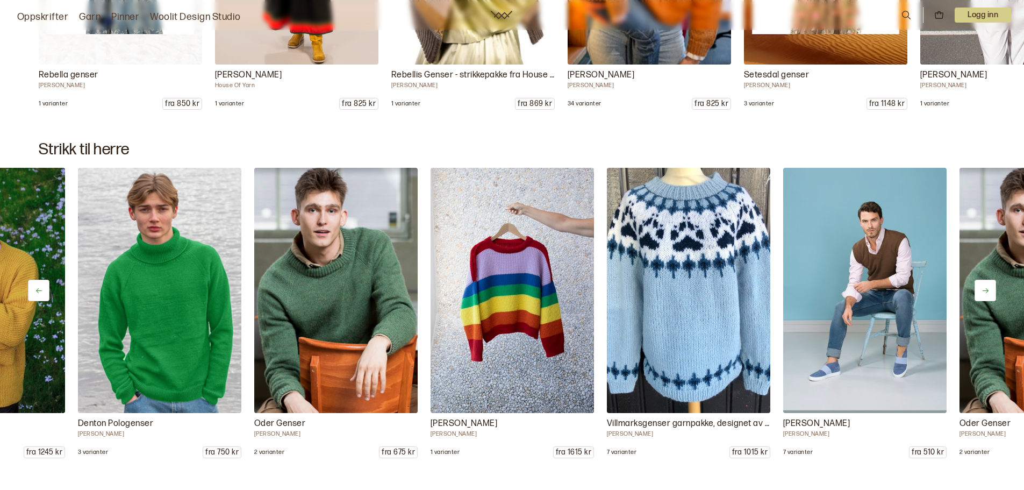
click at [989, 284] on button at bounding box center [984, 289] width 21 height 21
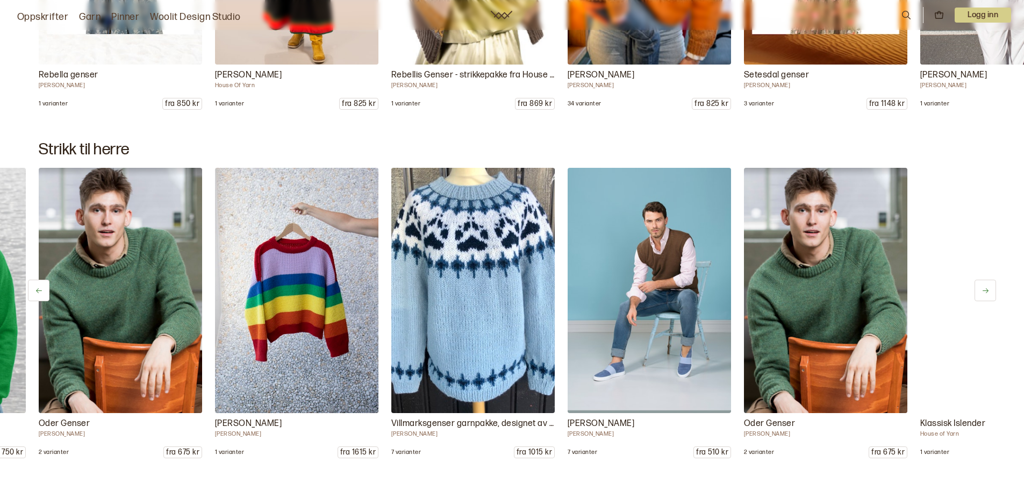
click at [989, 284] on button at bounding box center [984, 289] width 21 height 21
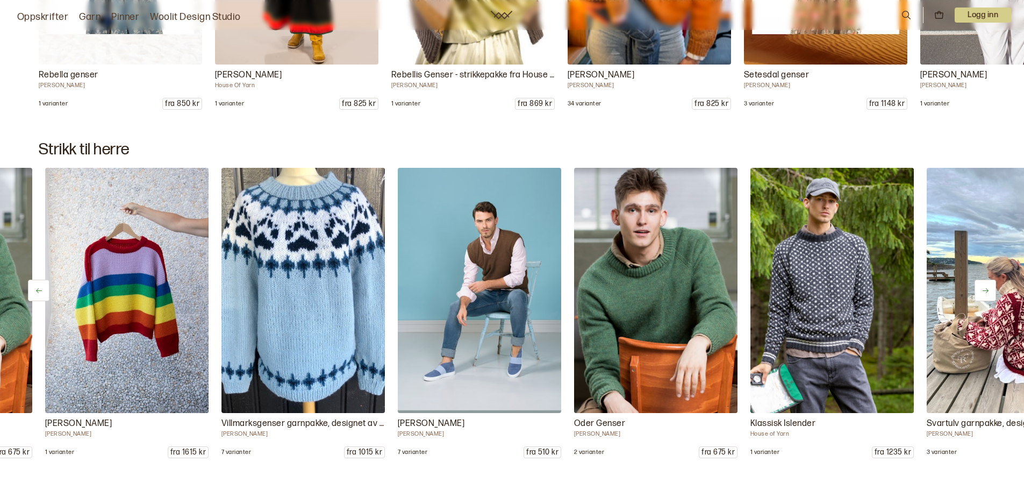
click at [989, 284] on button at bounding box center [984, 289] width 21 height 21
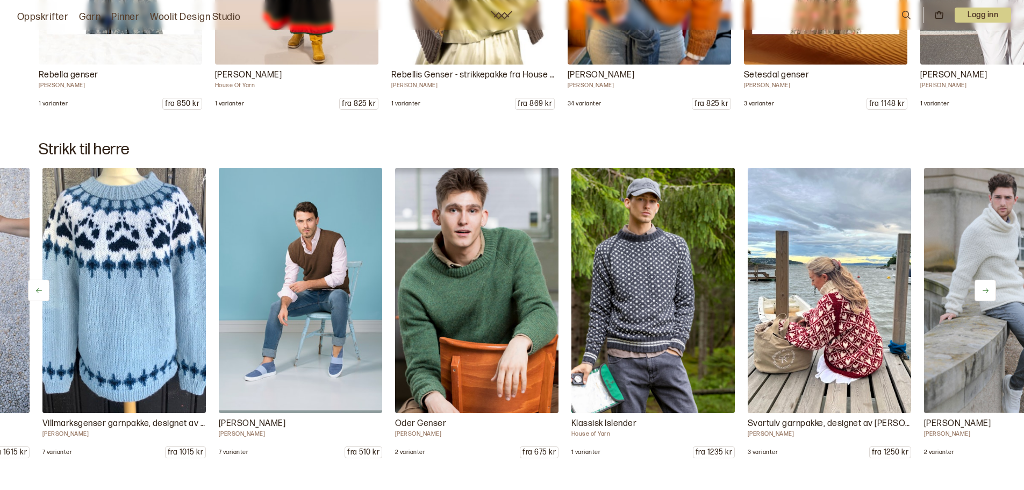
click at [989, 284] on button at bounding box center [984, 289] width 21 height 21
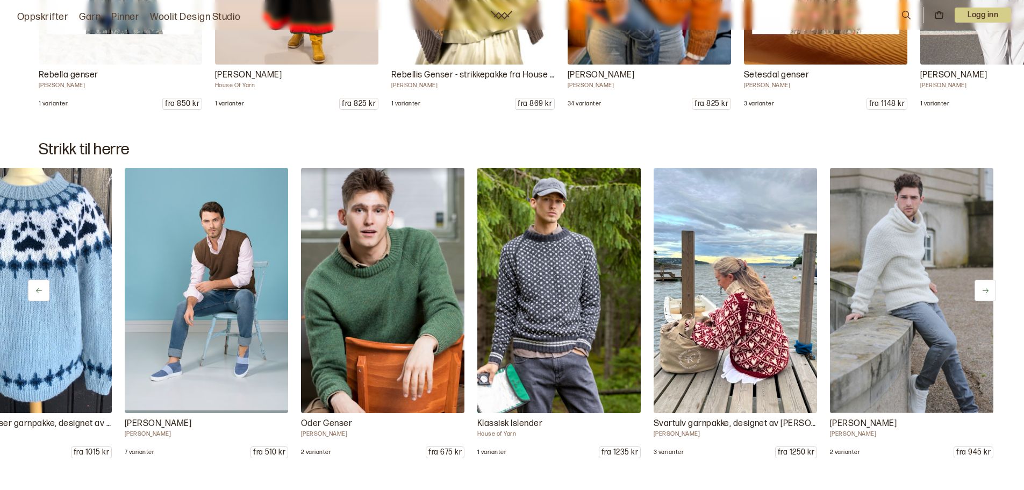
scroll to position [0, 4504]
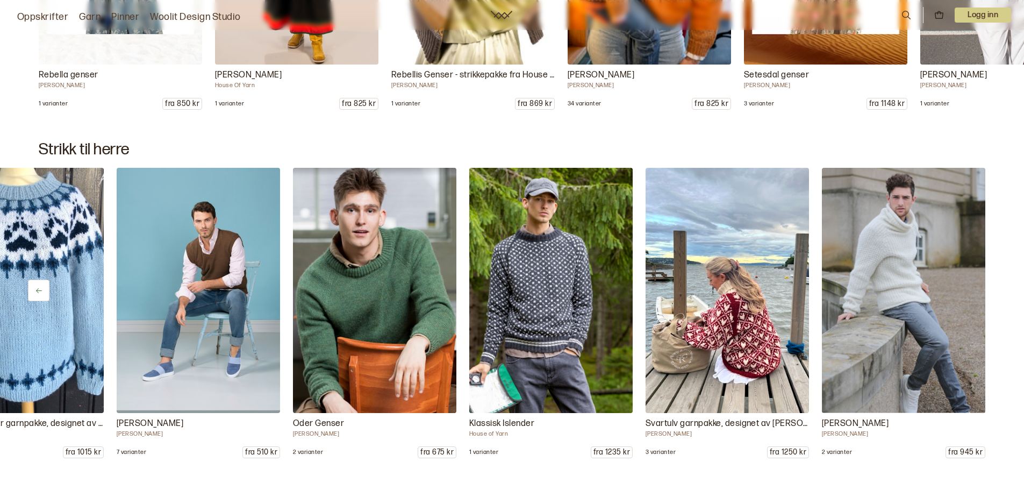
click at [989, 284] on div "Oscar Genser Kari Hestnes 1 varianter fra 1132 kr Vidde Herregenser Kari Hestne…" at bounding box center [512, 313] width 1024 height 290
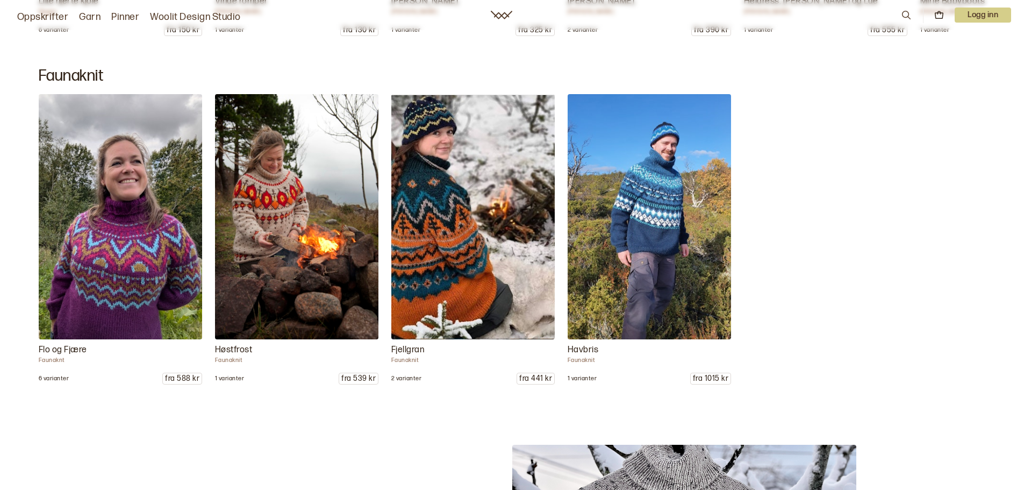
scroll to position [6397, 0]
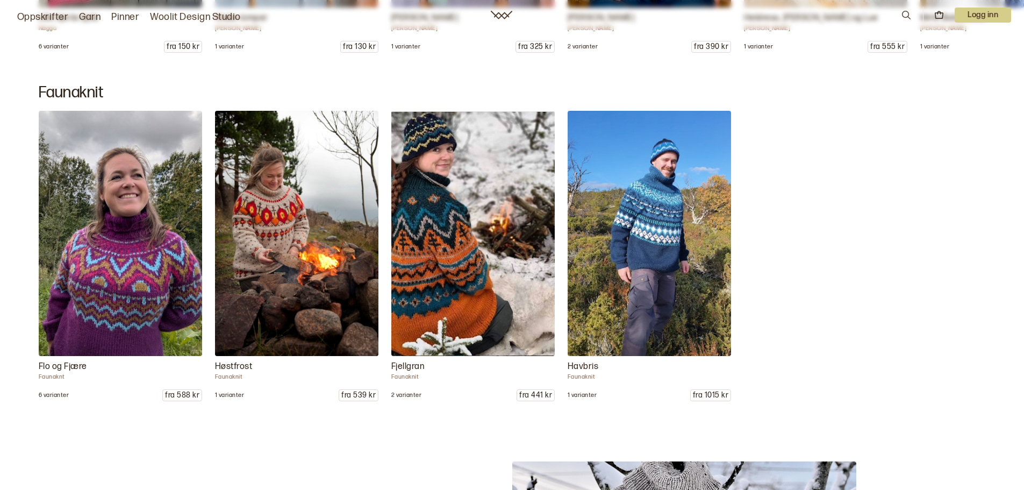
click at [149, 204] on img at bounding box center [119, 233] width 171 height 257
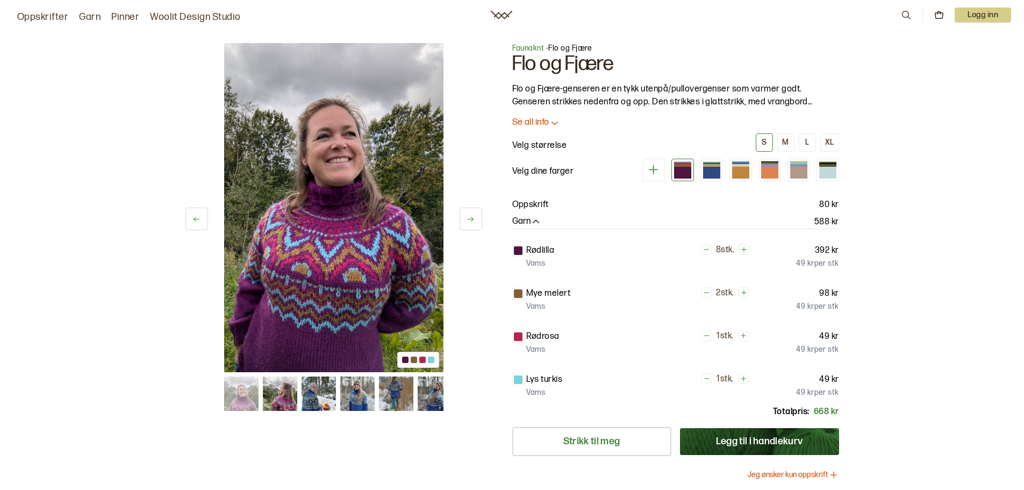
click at [524, 46] on span "Faunaknt" at bounding box center [528, 48] width 32 height 9
click at [532, 48] on span "Faunaknit" at bounding box center [529, 48] width 34 height 9
click at [500, 15] on icon at bounding box center [501, 15] width 21 height 9
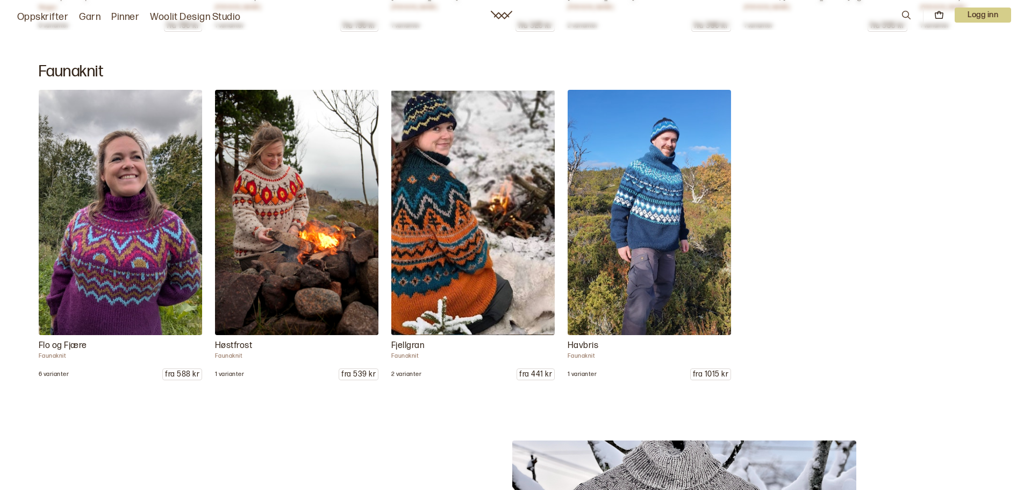
scroll to position [9662, 0]
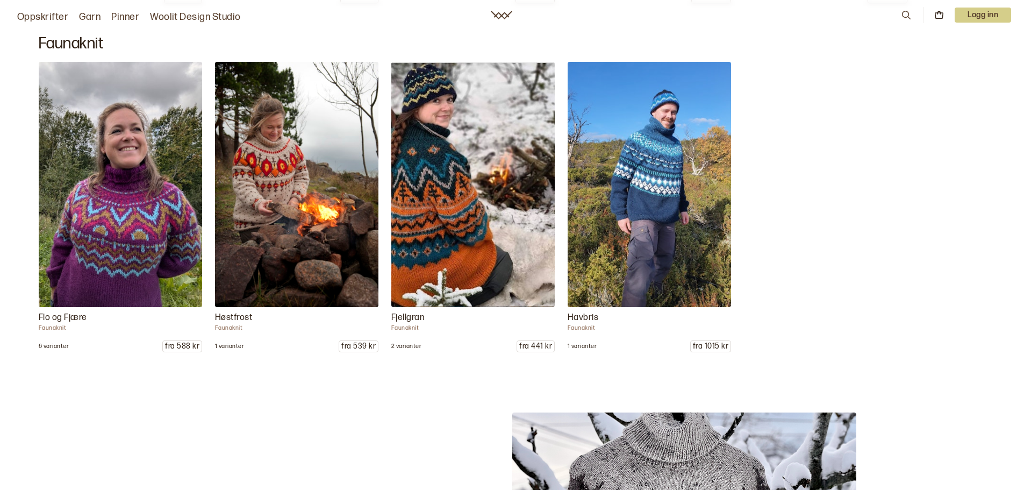
click at [91, 46] on h2 "Faunaknit" at bounding box center [512, 43] width 946 height 19
click at [54, 326] on p "Faunaknit" at bounding box center [120, 328] width 163 height 8
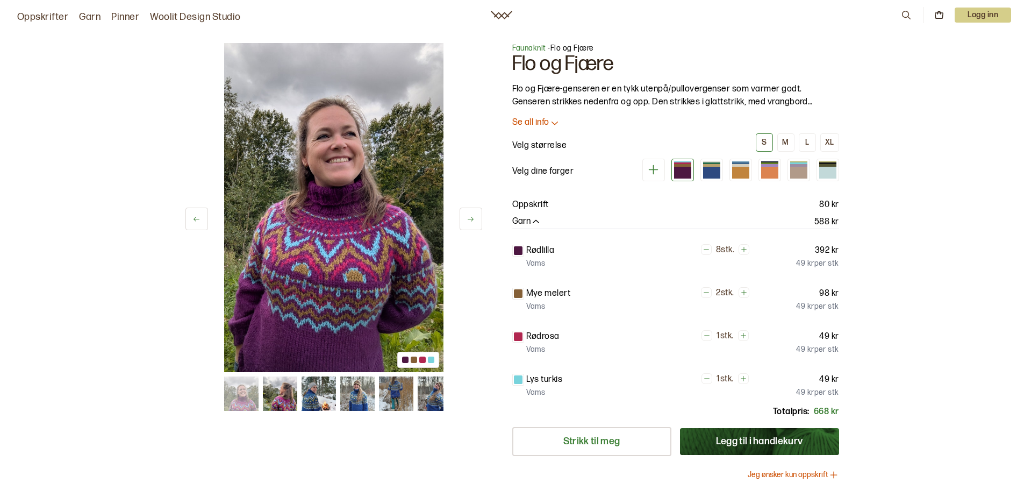
click at [518, 45] on span "Faunaknit" at bounding box center [529, 48] width 34 height 9
